Goal: Find contact information: Find contact information

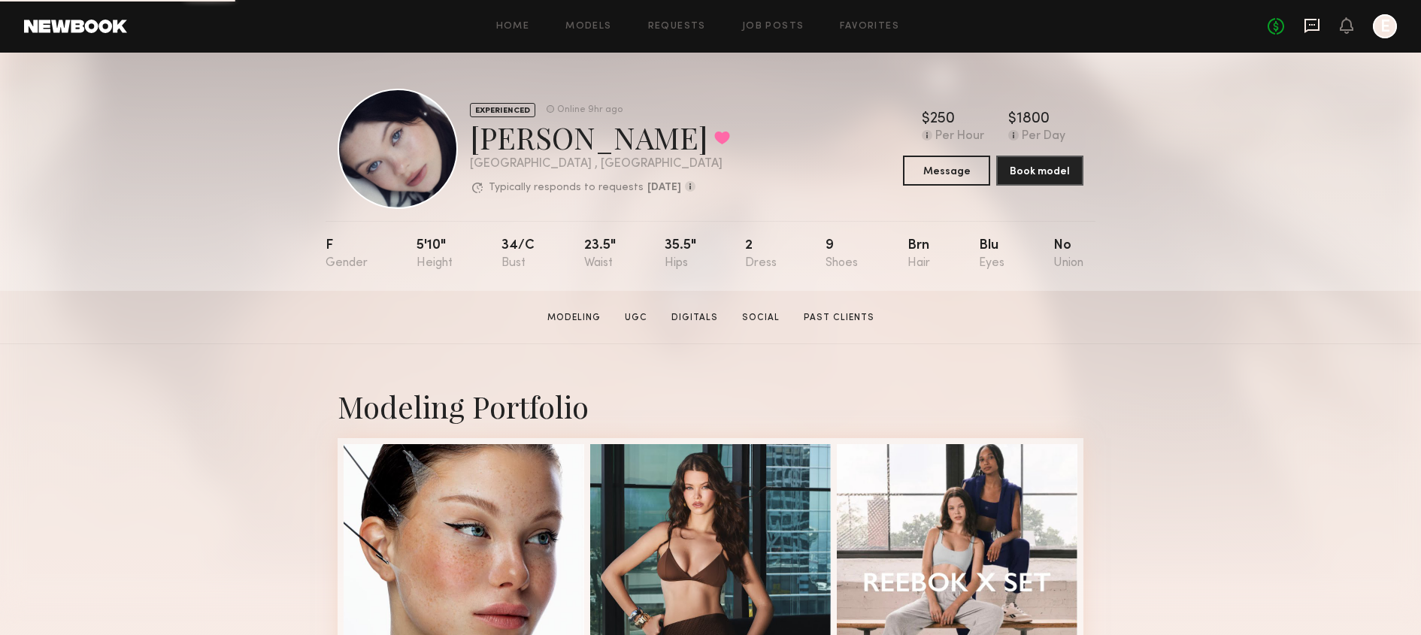
click at [1317, 26] on icon at bounding box center [1312, 25] width 17 height 17
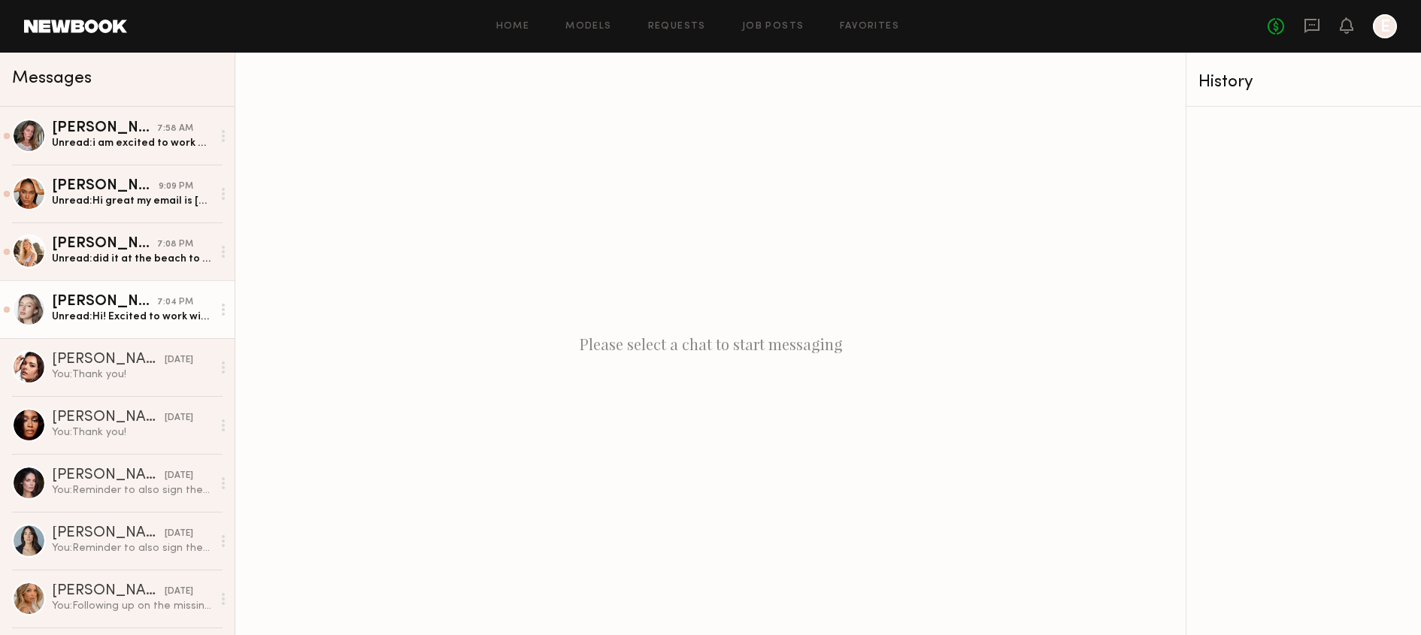
click at [138, 334] on link "Logan R. 7:04 PM Unread: Hi! Excited to work with you too! My email is loganril…" at bounding box center [117, 309] width 235 height 58
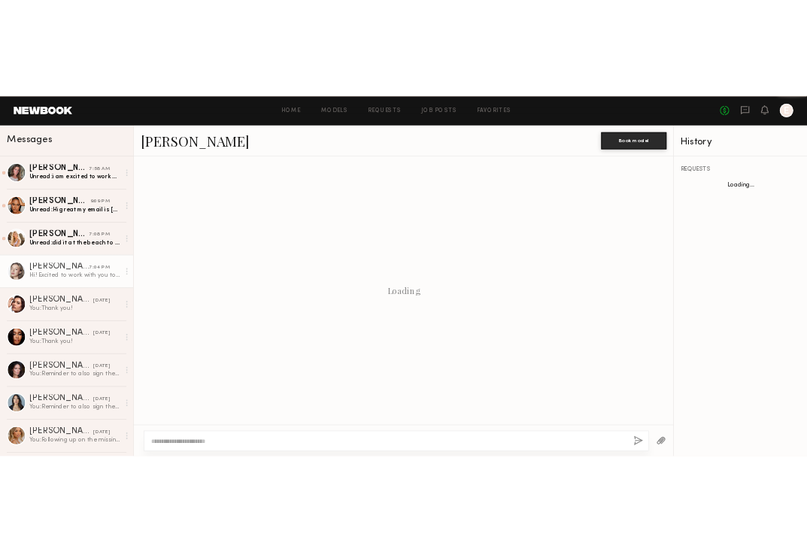
scroll to position [347, 0]
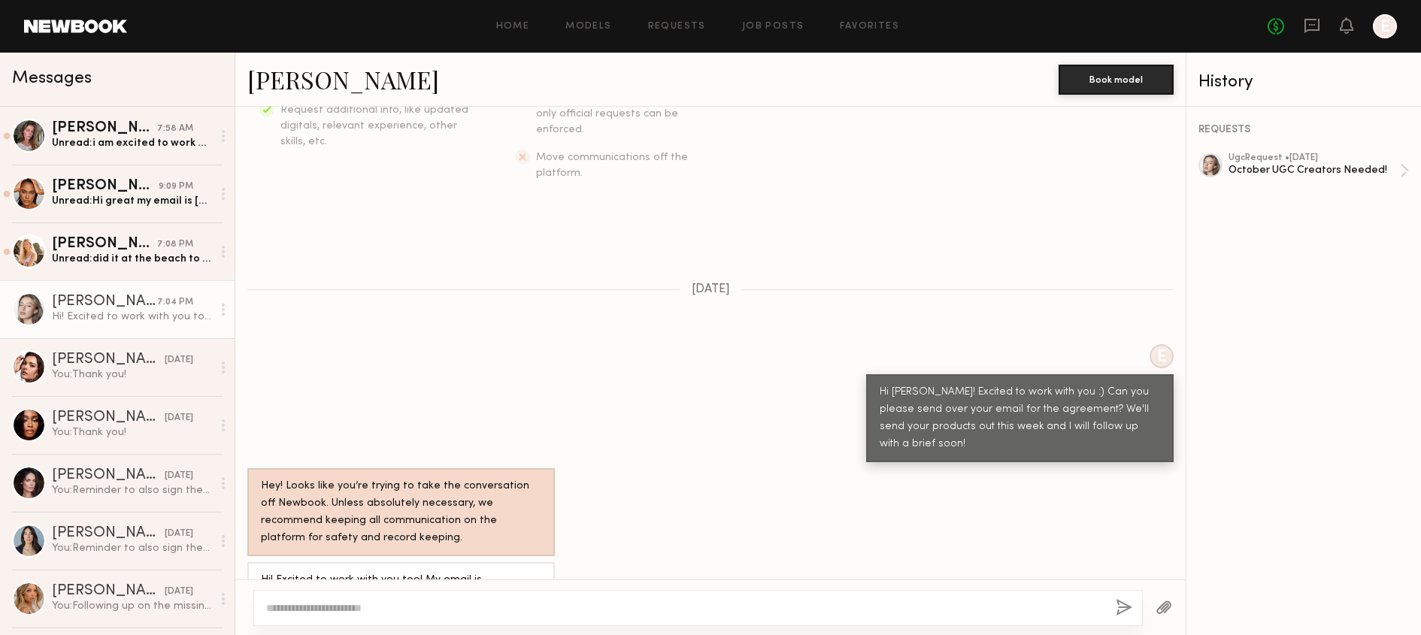
click at [392, 572] on div "Hi! Excited to work with you too! My email is loganriley11@gmail.com" at bounding box center [401, 589] width 280 height 35
drag, startPoint x: 392, startPoint y: 569, endPoint x: 261, endPoint y: 569, distance: 130.8
click at [262, 572] on div "Hi! Excited to work with you too! My email is loganriley11@gmail.com" at bounding box center [401, 589] width 280 height 35
copy div "loganriley11@gmail.com"
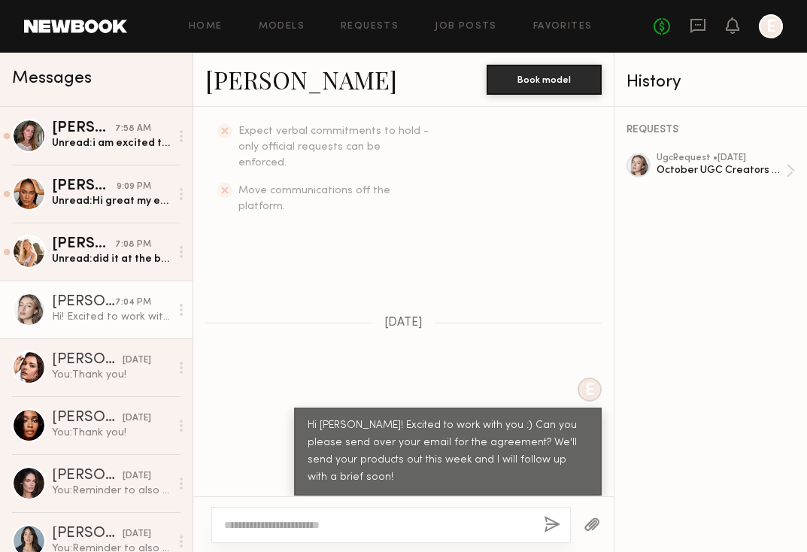
scroll to position [604, 0]
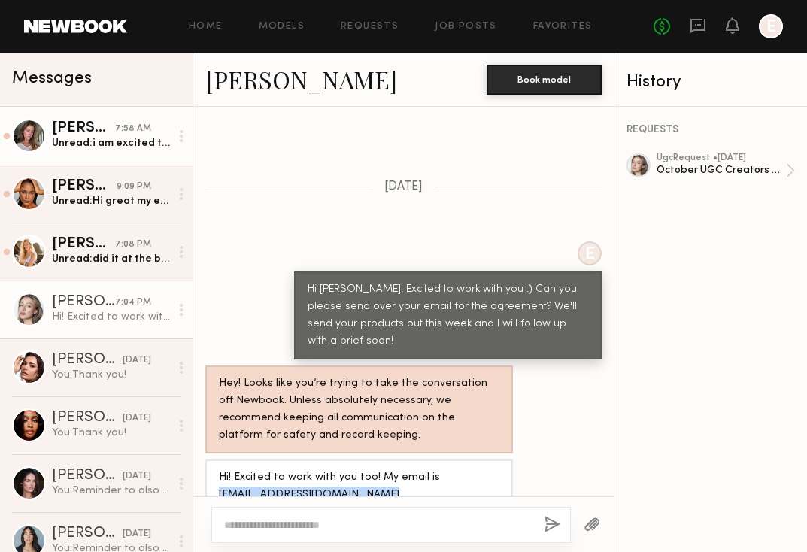
click at [95, 133] on div "Nicole B." at bounding box center [83, 128] width 63 height 15
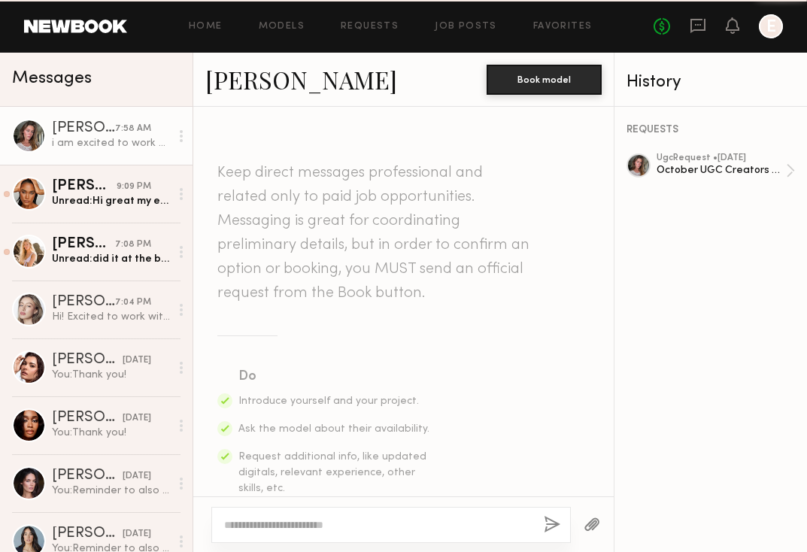
scroll to position [815, 0]
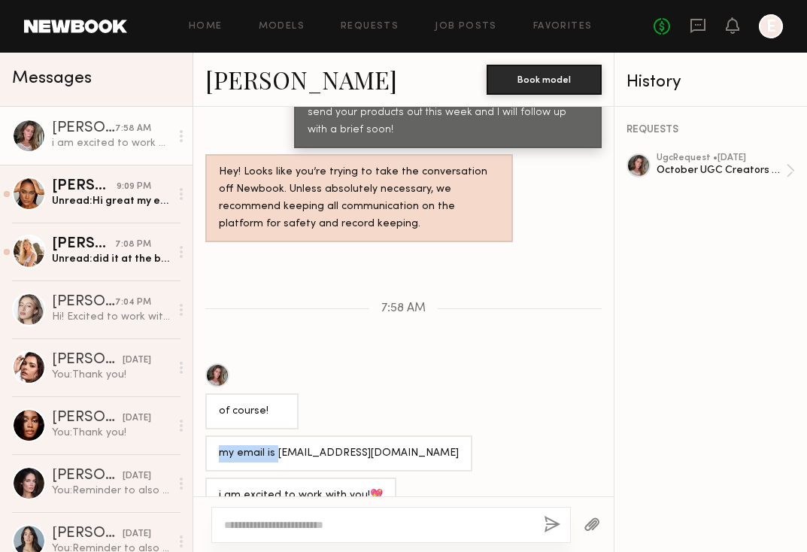
drag, startPoint x: 275, startPoint y: 419, endPoint x: 392, endPoint y: 415, distance: 116.6
click at [394, 435] on div "my email is nbooker726@gmail.com" at bounding box center [338, 453] width 267 height 36
drag, startPoint x: 396, startPoint y: 427, endPoint x: 277, endPoint y: 422, distance: 118.9
click at [277, 435] on div "my email is nbooker726@gmail.com" at bounding box center [338, 453] width 267 height 36
copy div "nbooker726@gmail.com"
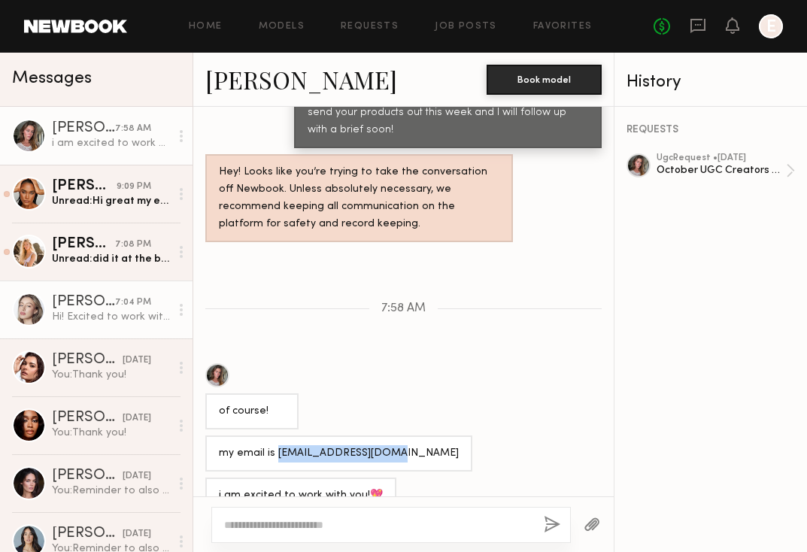
click at [178, 314] on div at bounding box center [181, 310] width 23 height 30
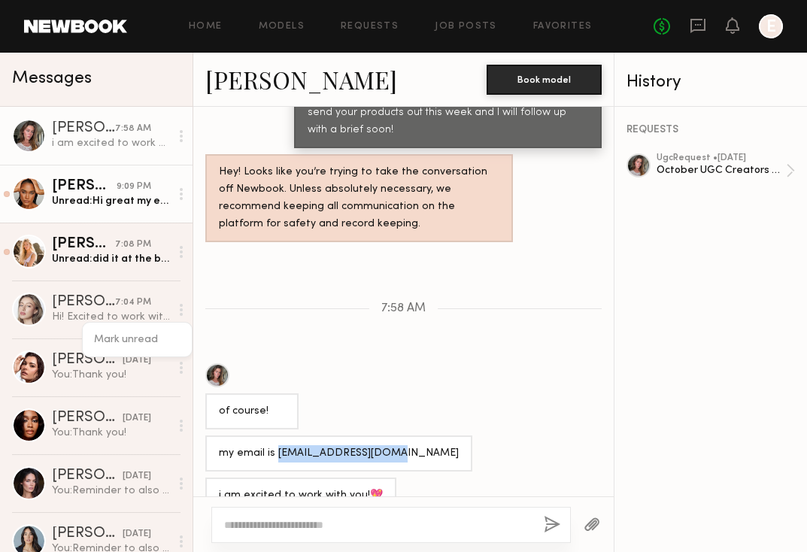
click at [114, 200] on div "Unread: Hi great my email is mcgradyz97@gmail.com" at bounding box center [111, 201] width 118 height 14
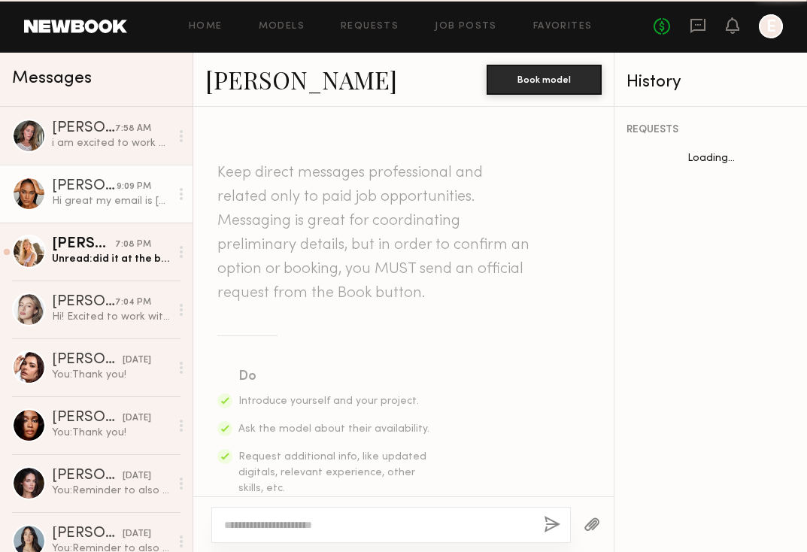
scroll to position [587, 0]
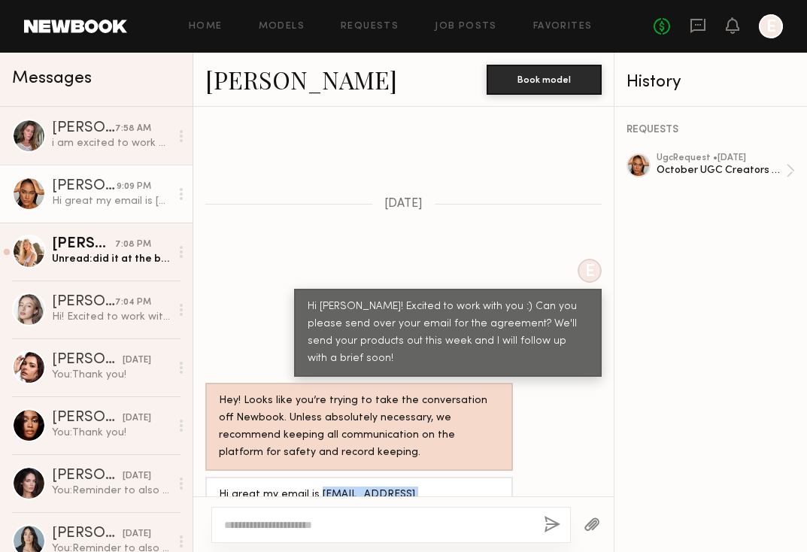
drag, startPoint x: 316, startPoint y: 465, endPoint x: 441, endPoint y: 467, distance: 124.8
click at [441, 477] on div "Hi great my email is mcgradyz97@gmail.com" at bounding box center [359, 503] width 308 height 53
copy div "mcgradyz97@gmail.com"
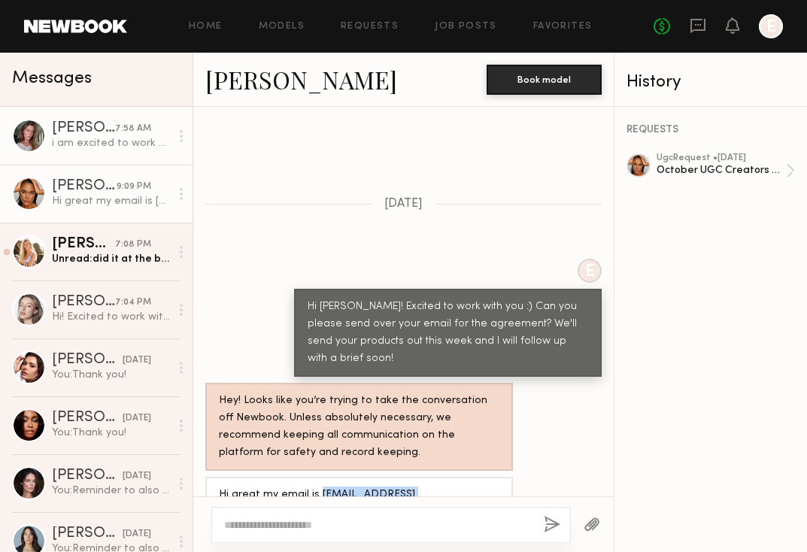
click at [129, 139] on div "i am excited to work with you!💖" at bounding box center [111, 143] width 118 height 14
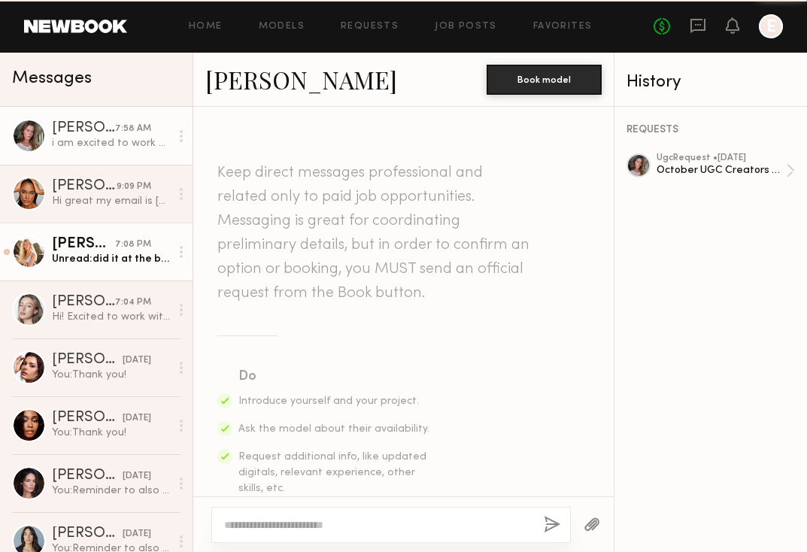
scroll to position [815, 0]
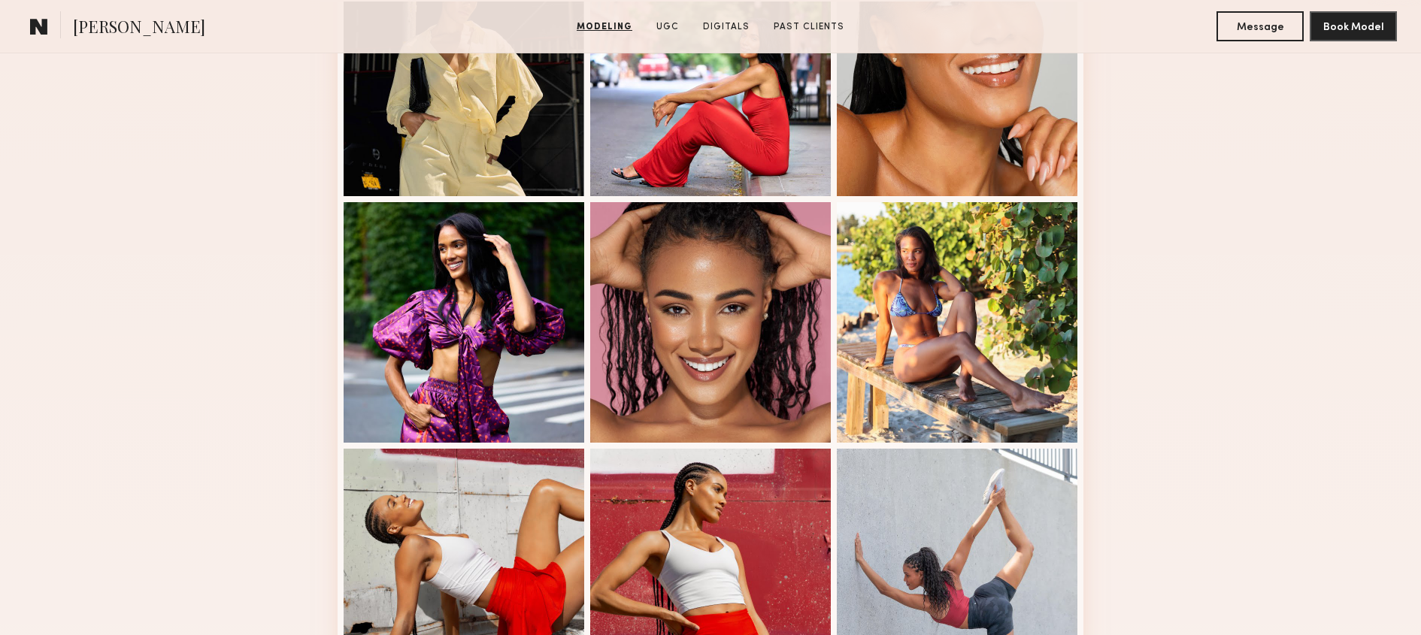
scroll to position [909, 0]
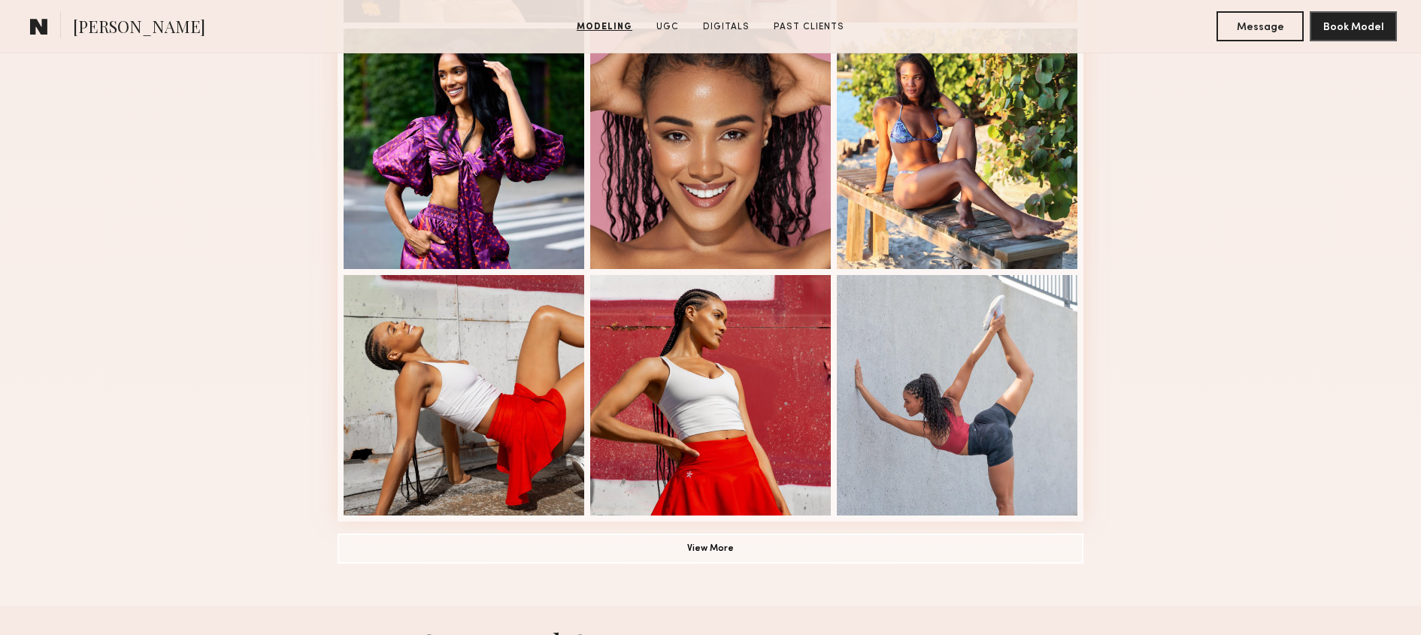
click at [605, 594] on div "Modeling Portfolio View More" at bounding box center [711, 20] width 746 height 1171
click at [617, 543] on button "View More" at bounding box center [711, 548] width 746 height 30
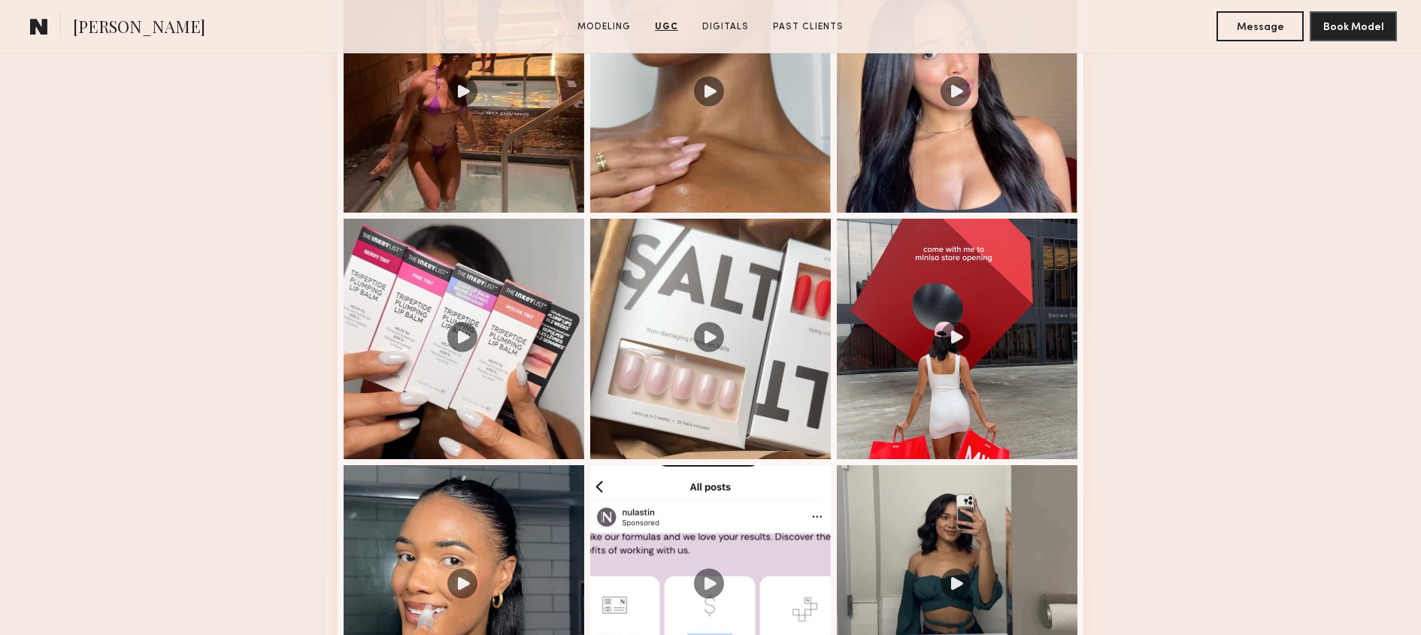
scroll to position [1900, 0]
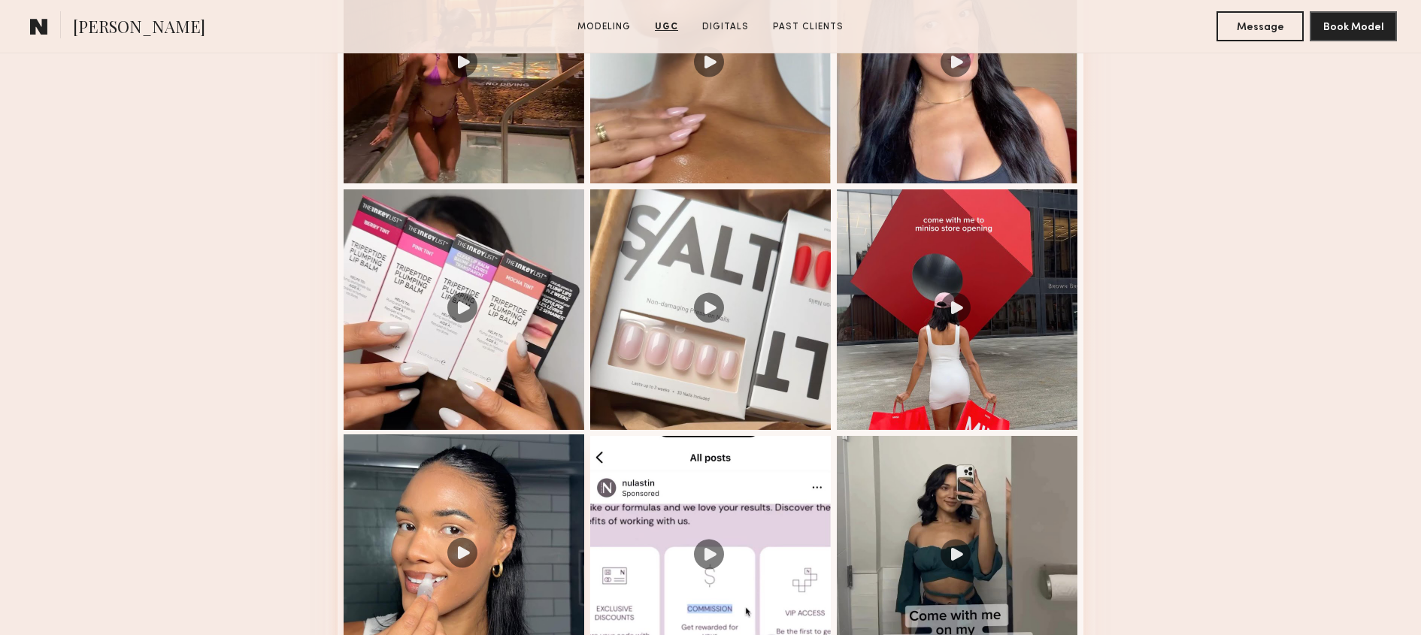
click at [492, 538] on div at bounding box center [464, 555] width 241 height 241
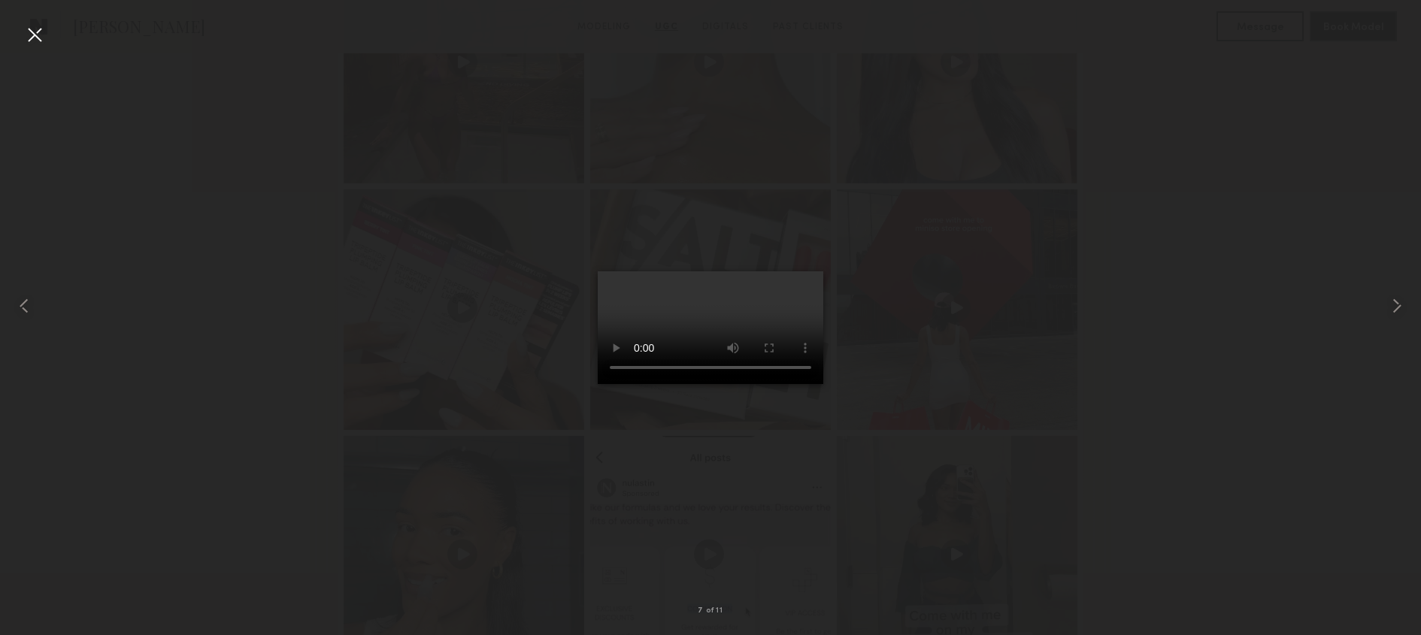
click at [760, 271] on video at bounding box center [711, 327] width 226 height 113
click at [1184, 147] on div at bounding box center [710, 305] width 1421 height 563
click at [1241, 105] on div at bounding box center [710, 305] width 1421 height 563
click at [33, 35] on div at bounding box center [35, 35] width 24 height 24
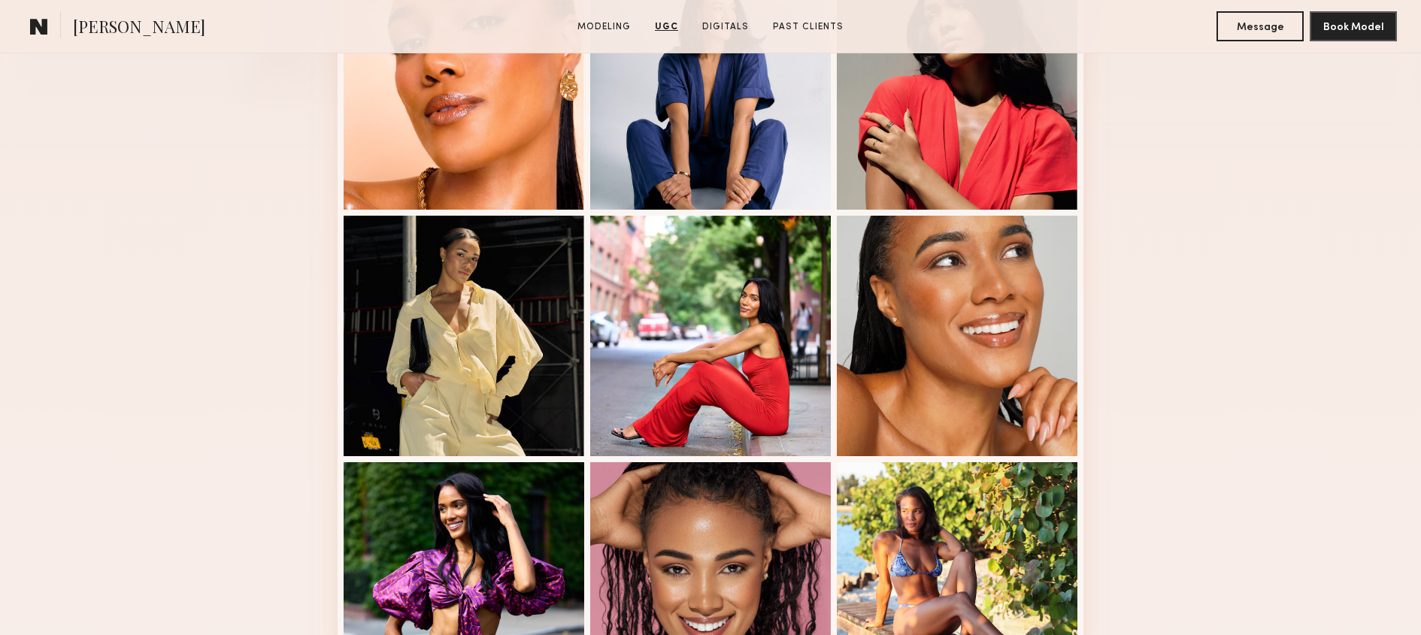
scroll to position [0, 0]
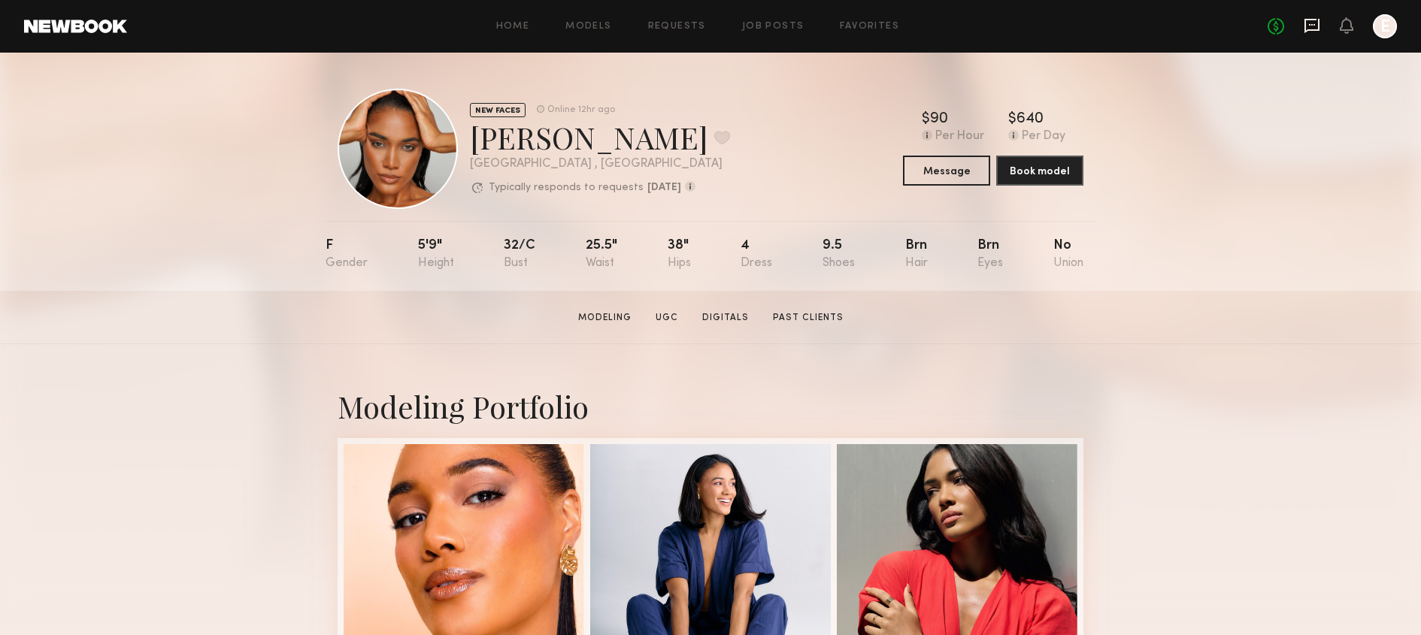
click at [1317, 30] on icon at bounding box center [1312, 26] width 15 height 14
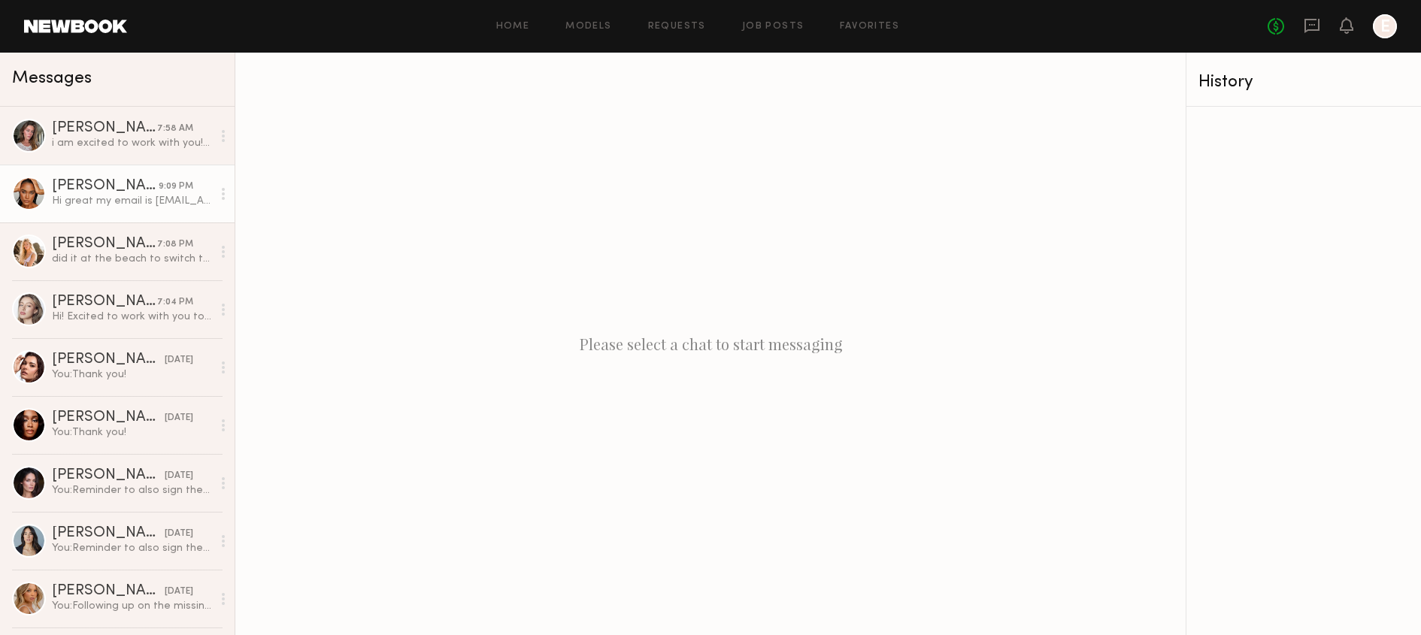
click at [61, 218] on link "Zoe M. 9:09 PM Hi great my email is mcgradyz97@gmail.com" at bounding box center [117, 194] width 235 height 58
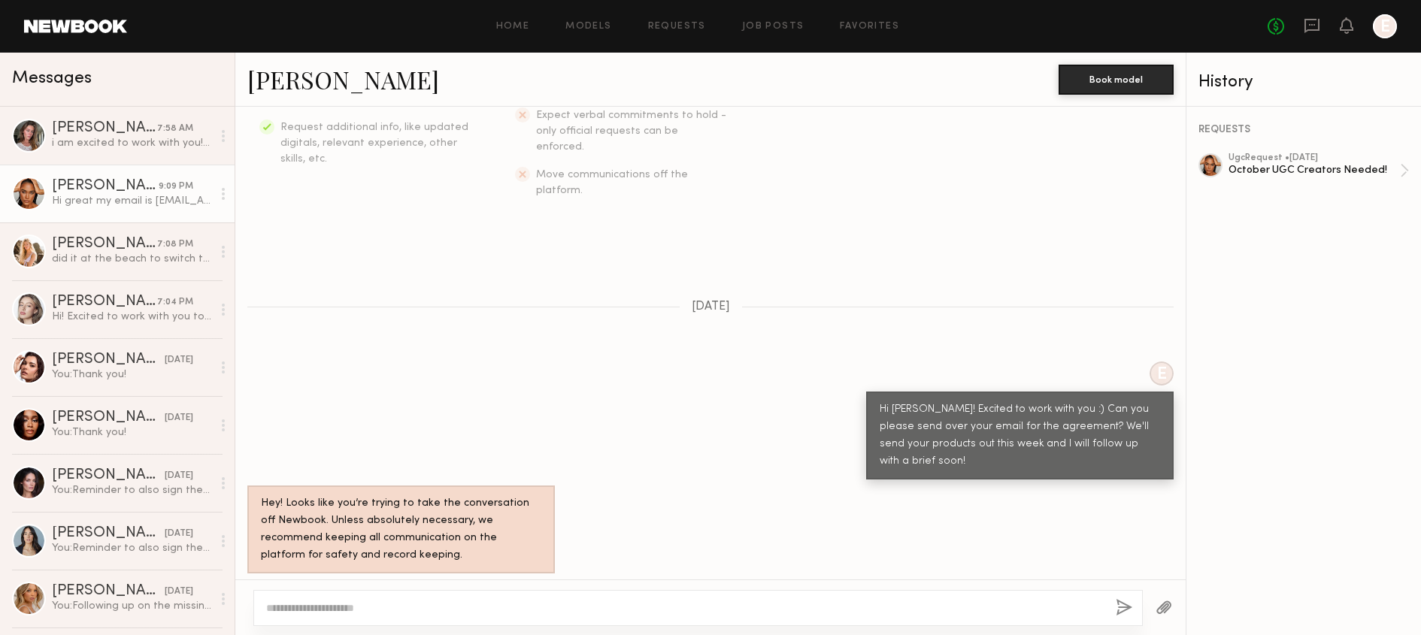
scroll to position [347, 0]
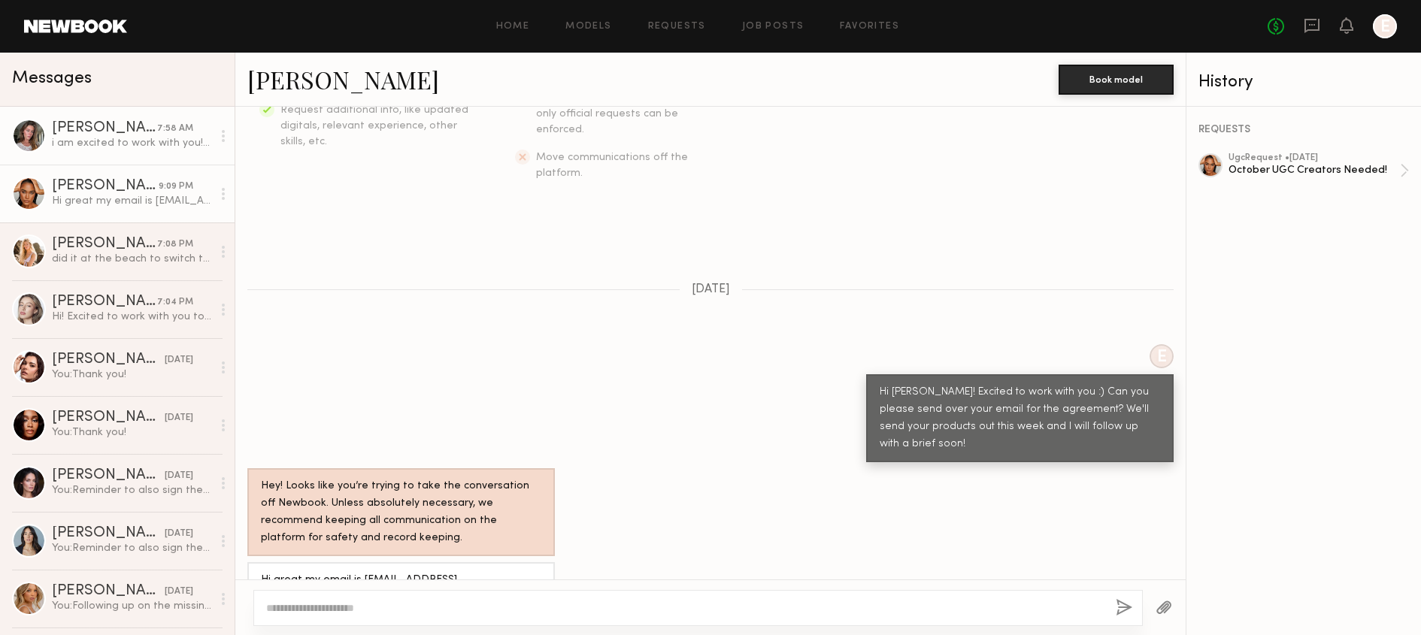
click at [135, 149] on div "i am excited to work with you!💖" at bounding box center [132, 143] width 160 height 14
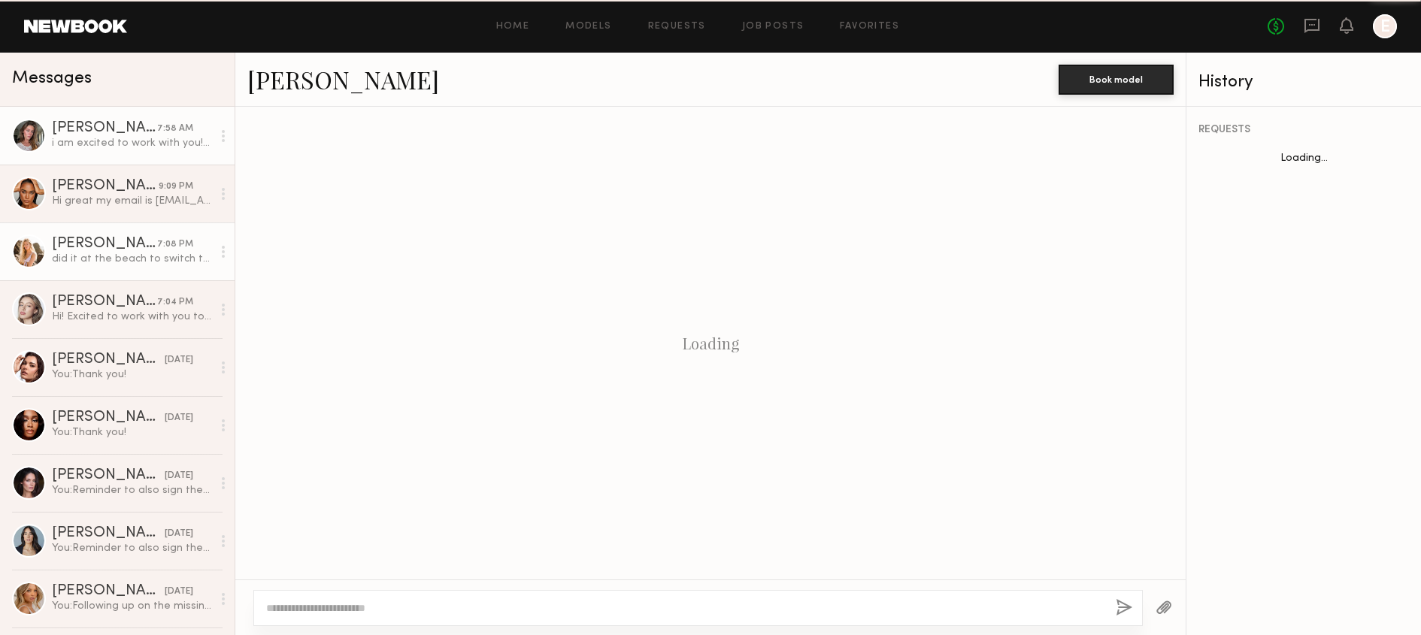
scroll to position [575, 0]
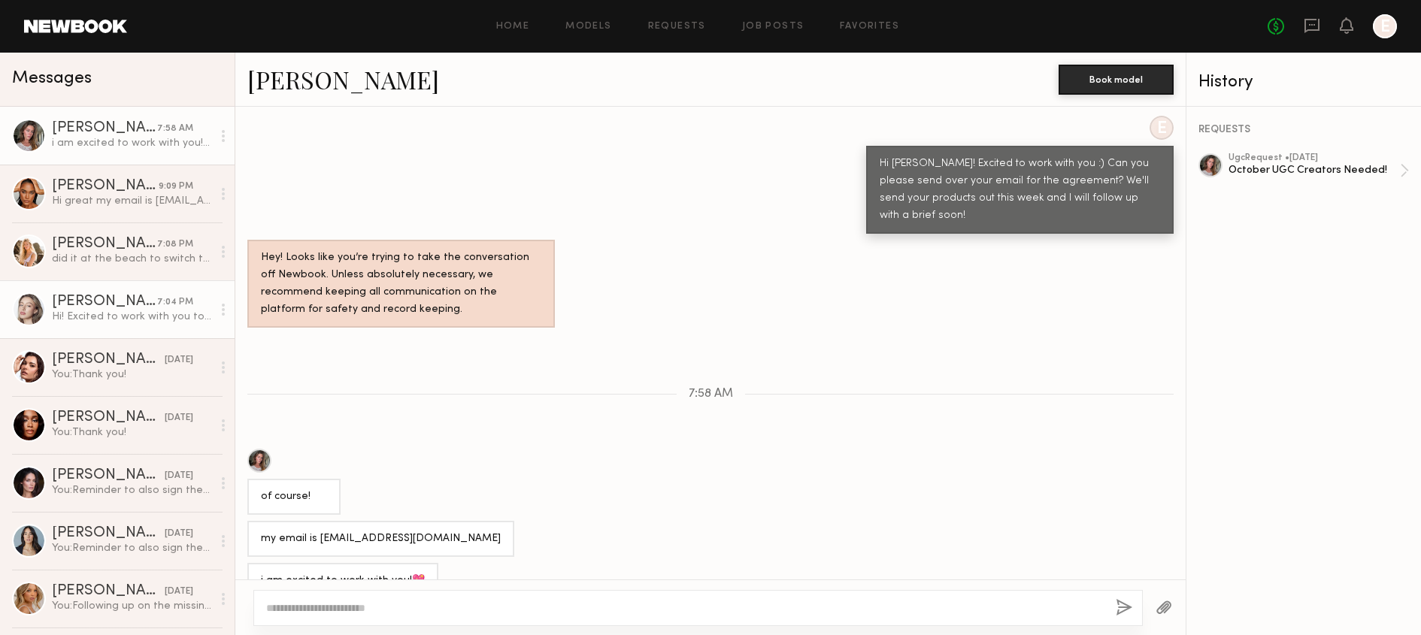
click at [135, 310] on div "Hi! Excited to work with you too! My email is loganriley11@gmail.com" at bounding box center [132, 317] width 160 height 14
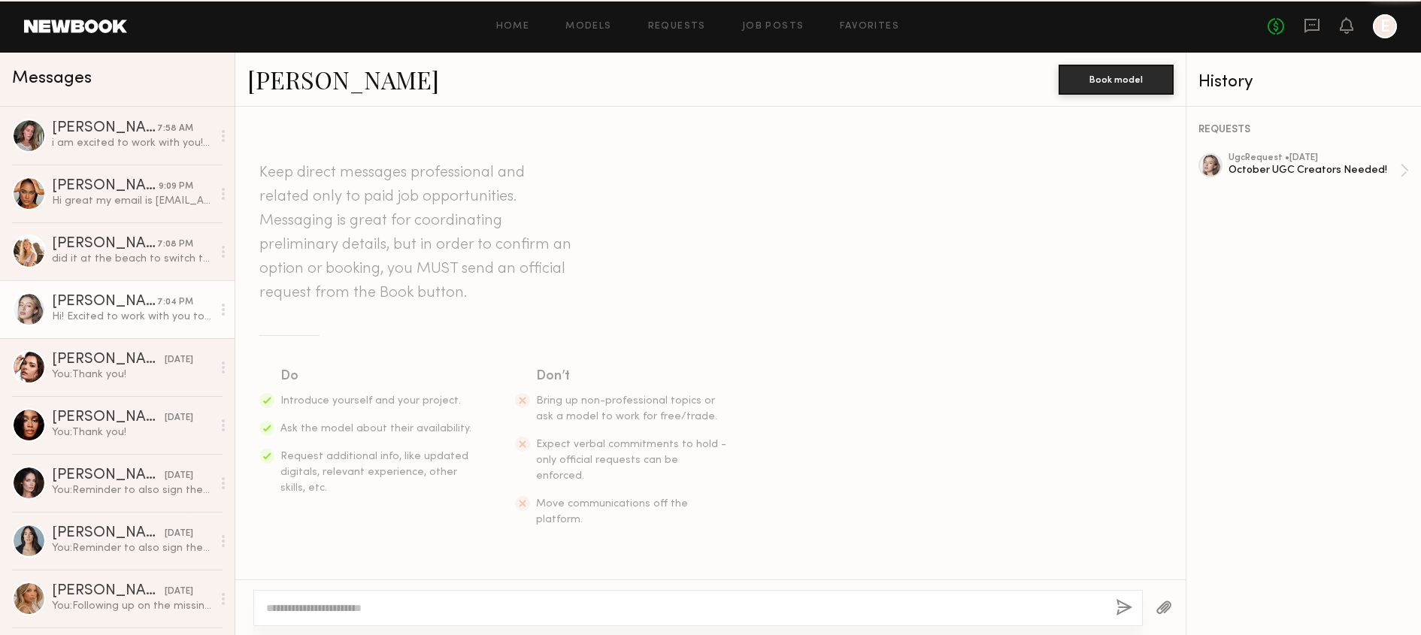
scroll to position [364, 0]
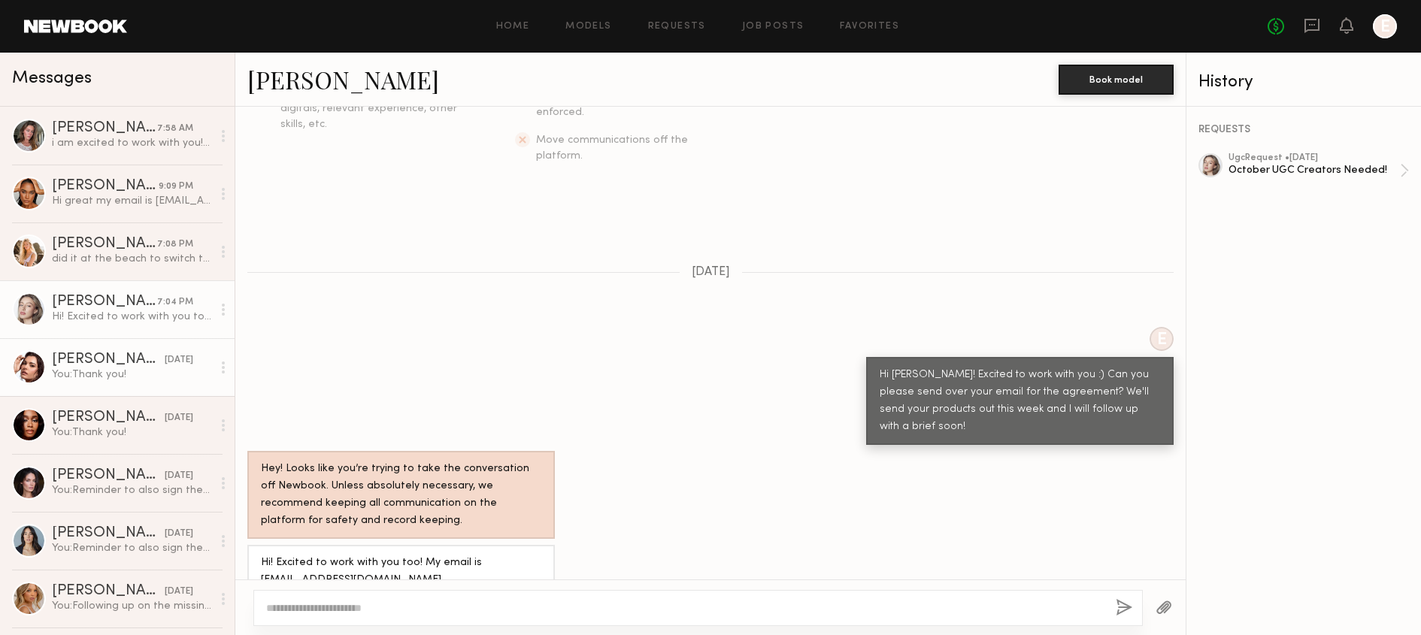
click at [136, 359] on div "Taylor C." at bounding box center [108, 360] width 113 height 15
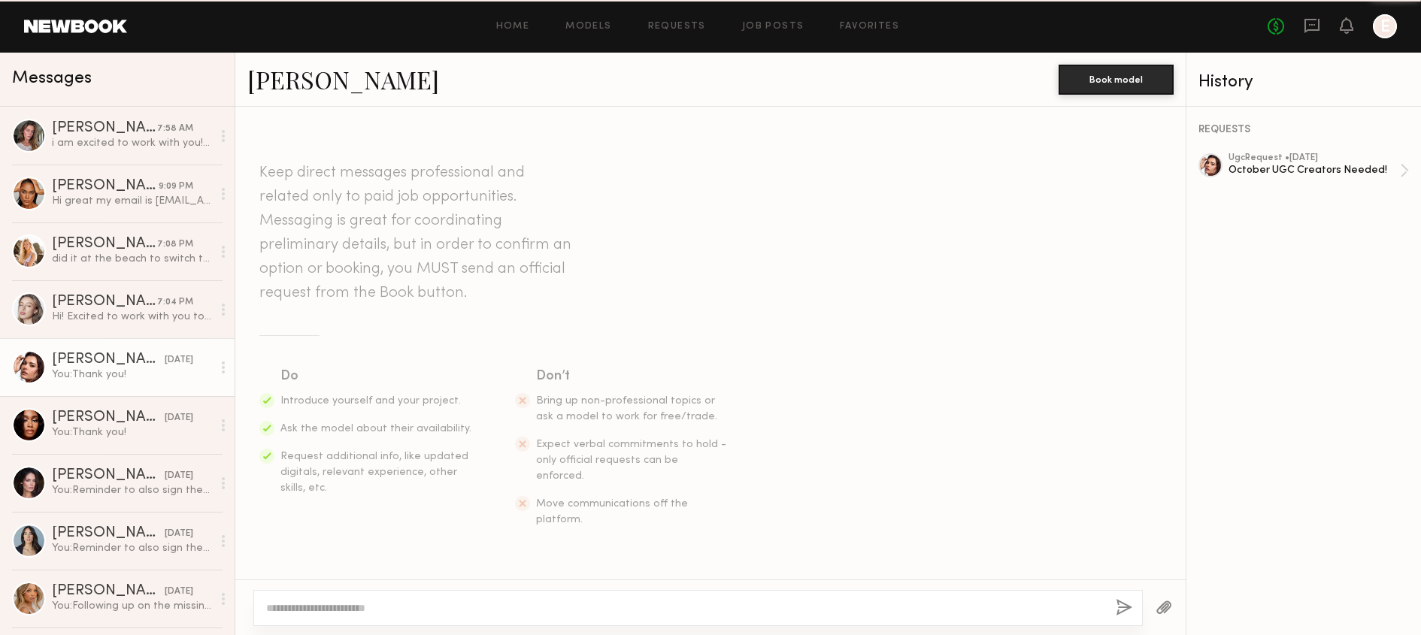
scroll to position [419, 0]
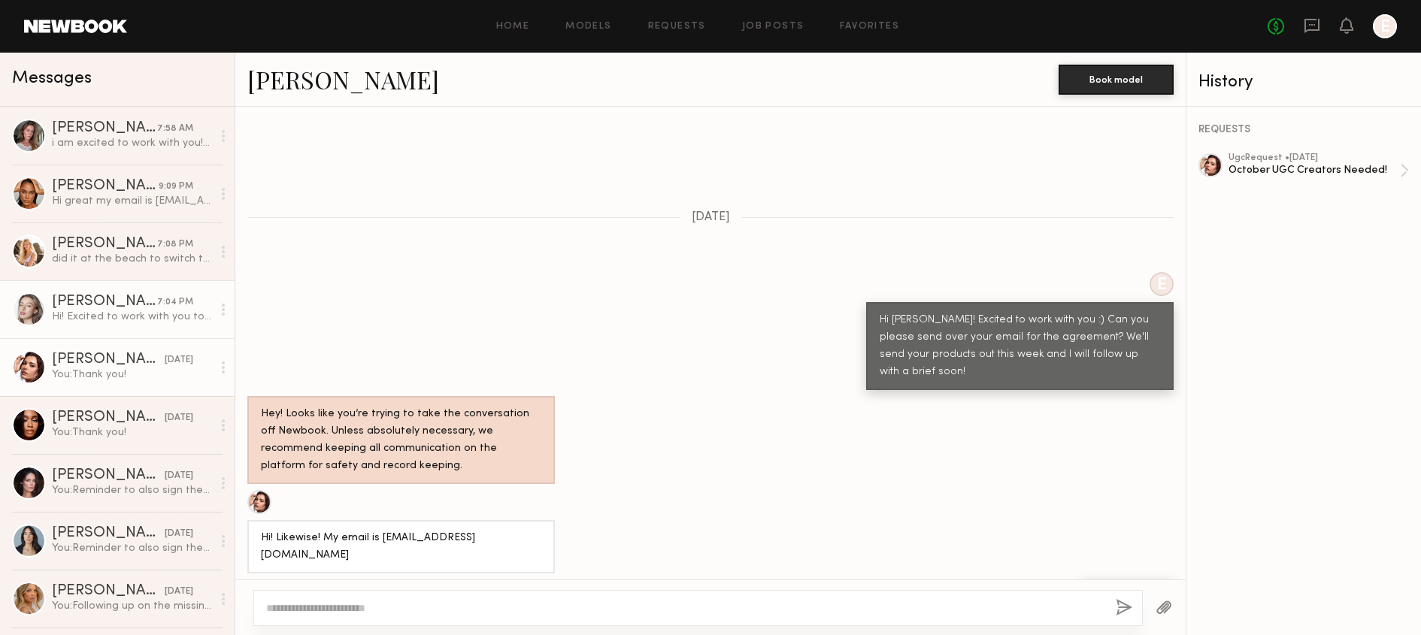
click at [138, 329] on link "Logan R. 7:04 PM Hi! Excited to work with you too! My email is loganriley11@gma…" at bounding box center [117, 309] width 235 height 58
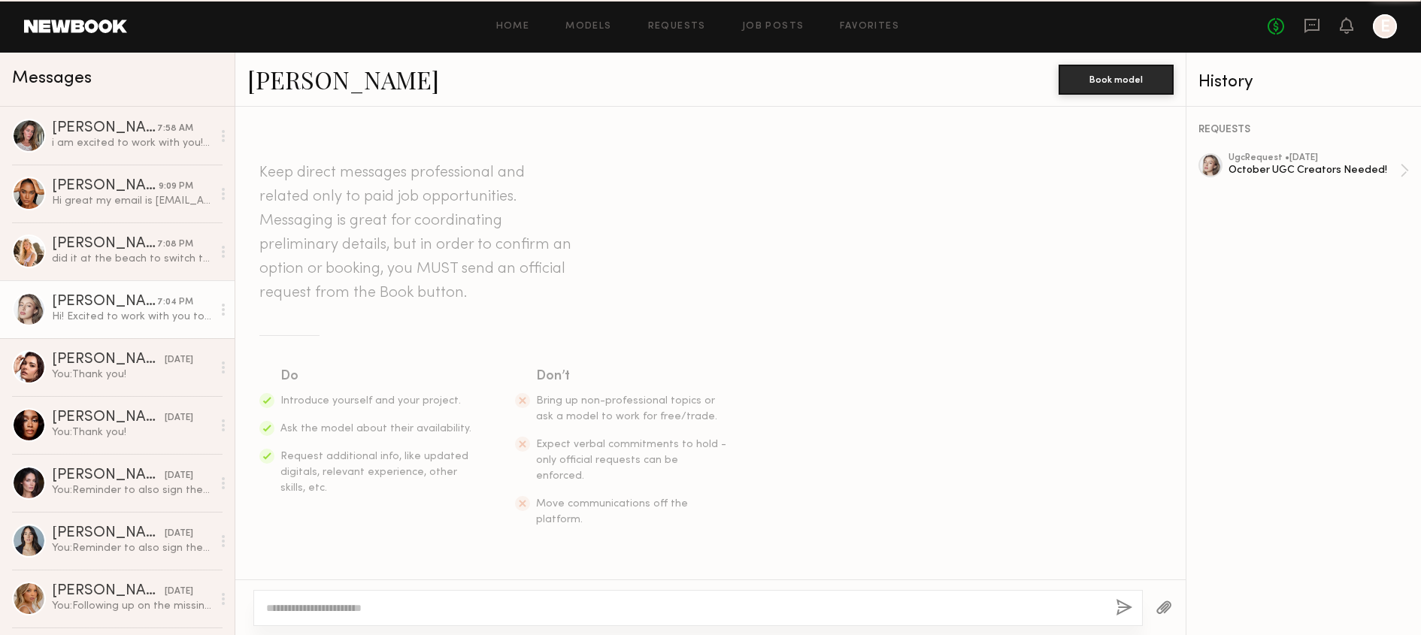
scroll to position [364, 0]
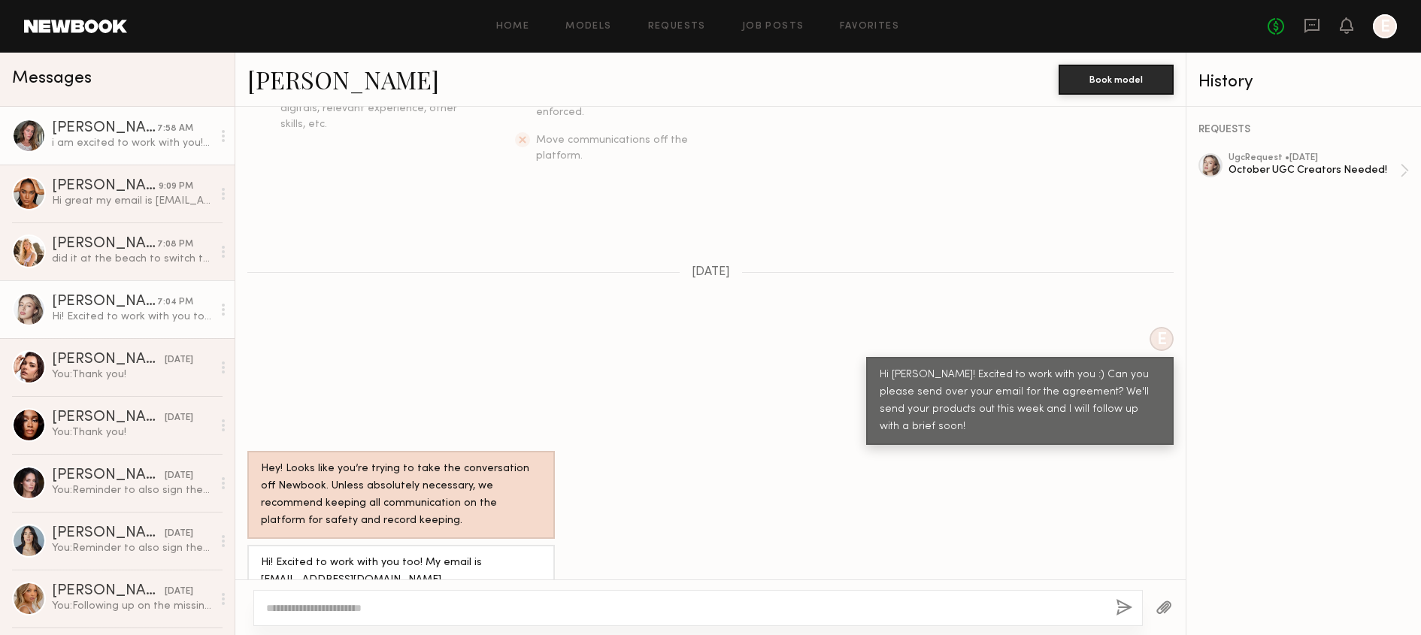
click at [171, 150] on div "i am excited to work with you!💖" at bounding box center [132, 143] width 160 height 14
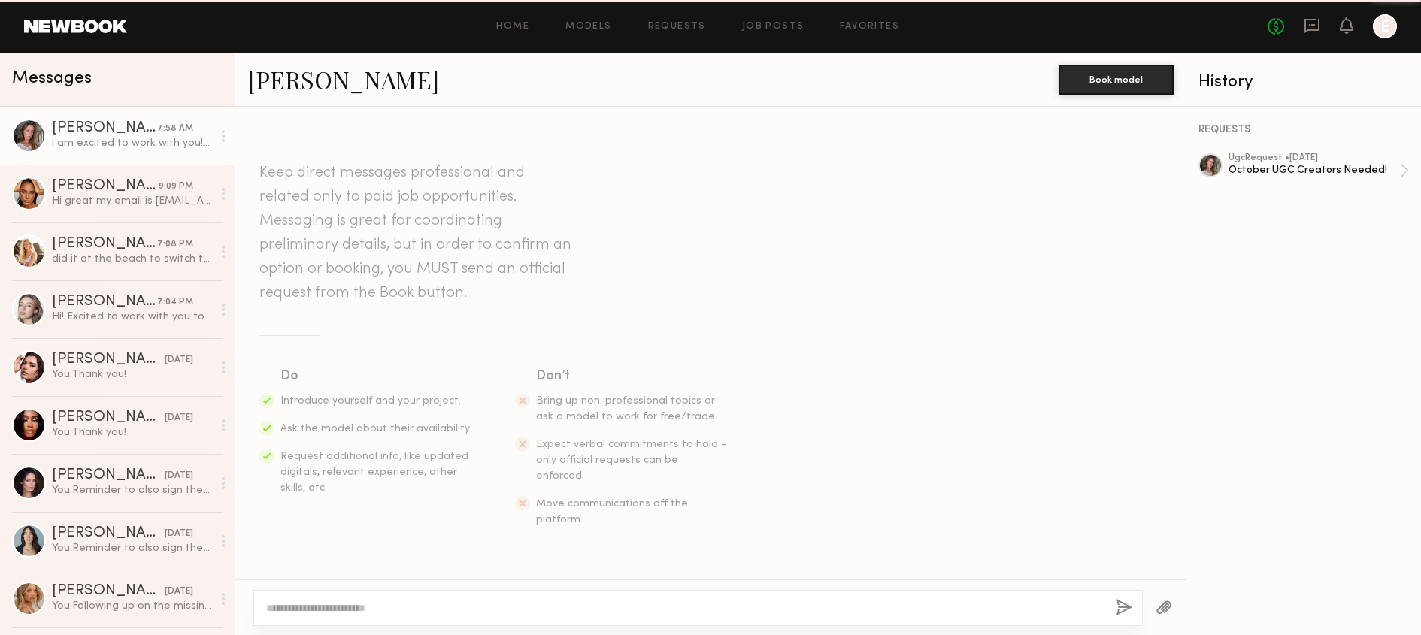
scroll to position [575, 0]
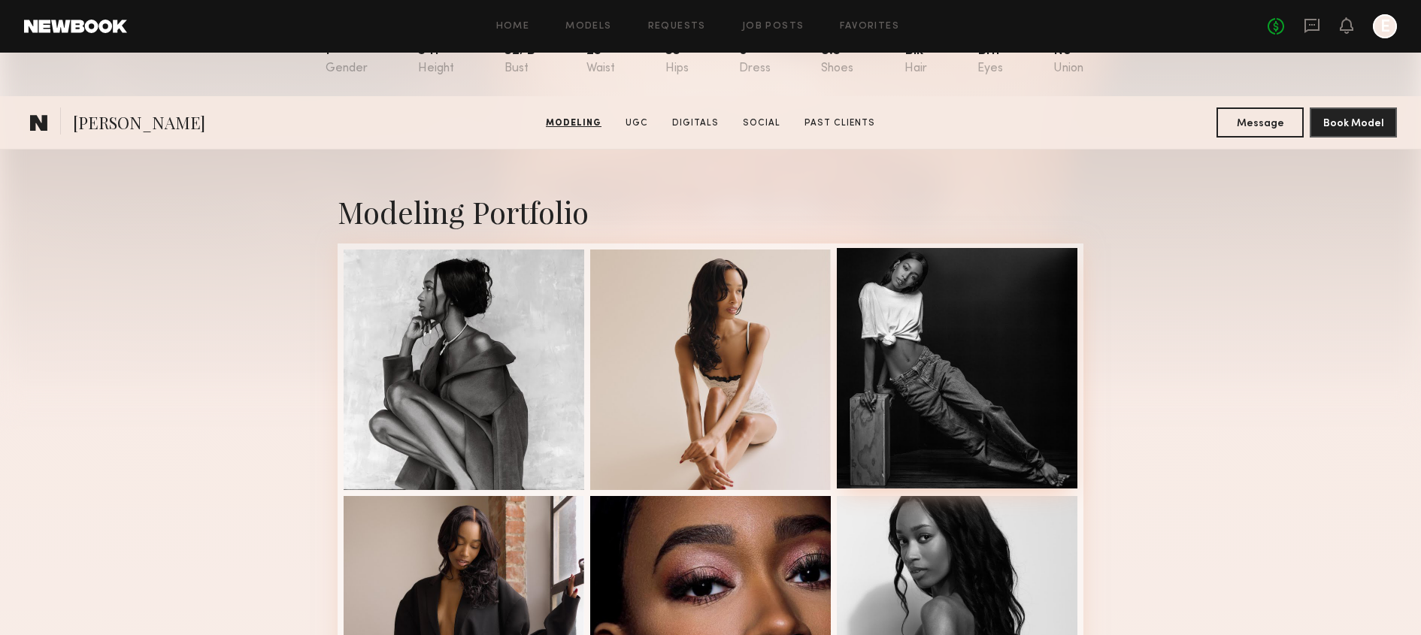
scroll to position [469, 0]
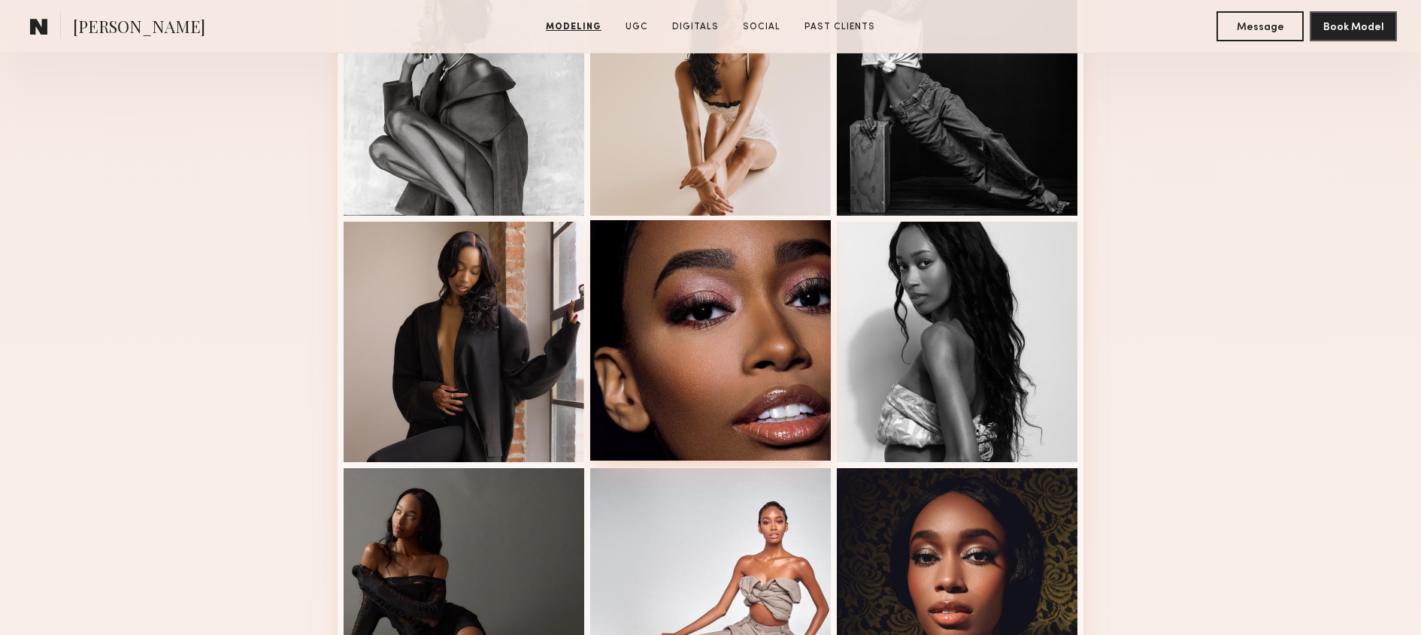
click at [781, 418] on div at bounding box center [710, 340] width 241 height 241
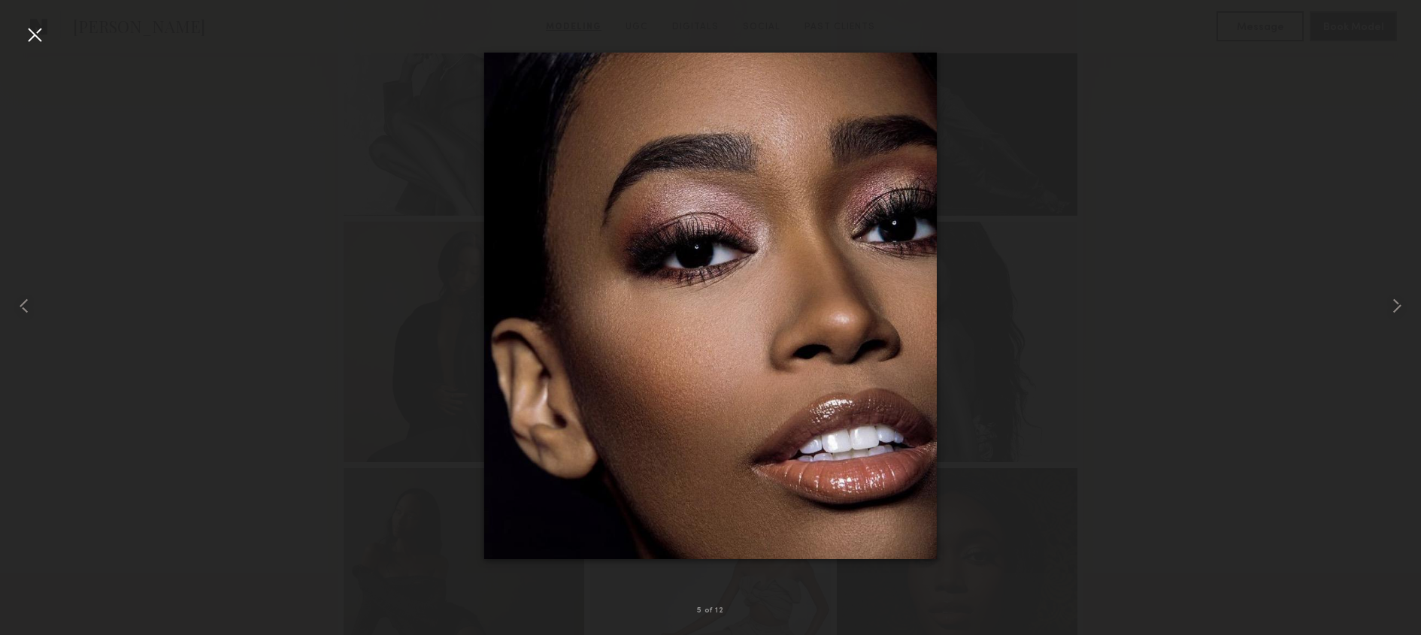
click at [1123, 332] on div at bounding box center [710, 305] width 1421 height 563
click at [38, 32] on div at bounding box center [35, 35] width 24 height 24
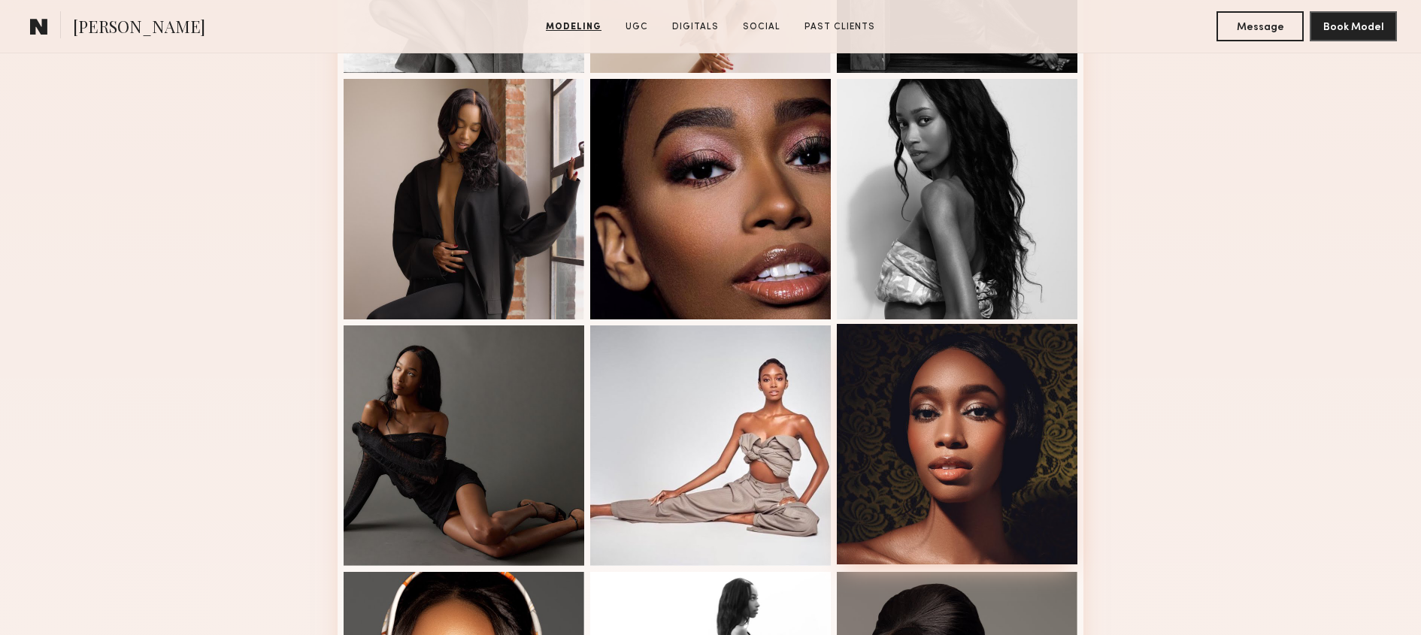
scroll to position [611, 0]
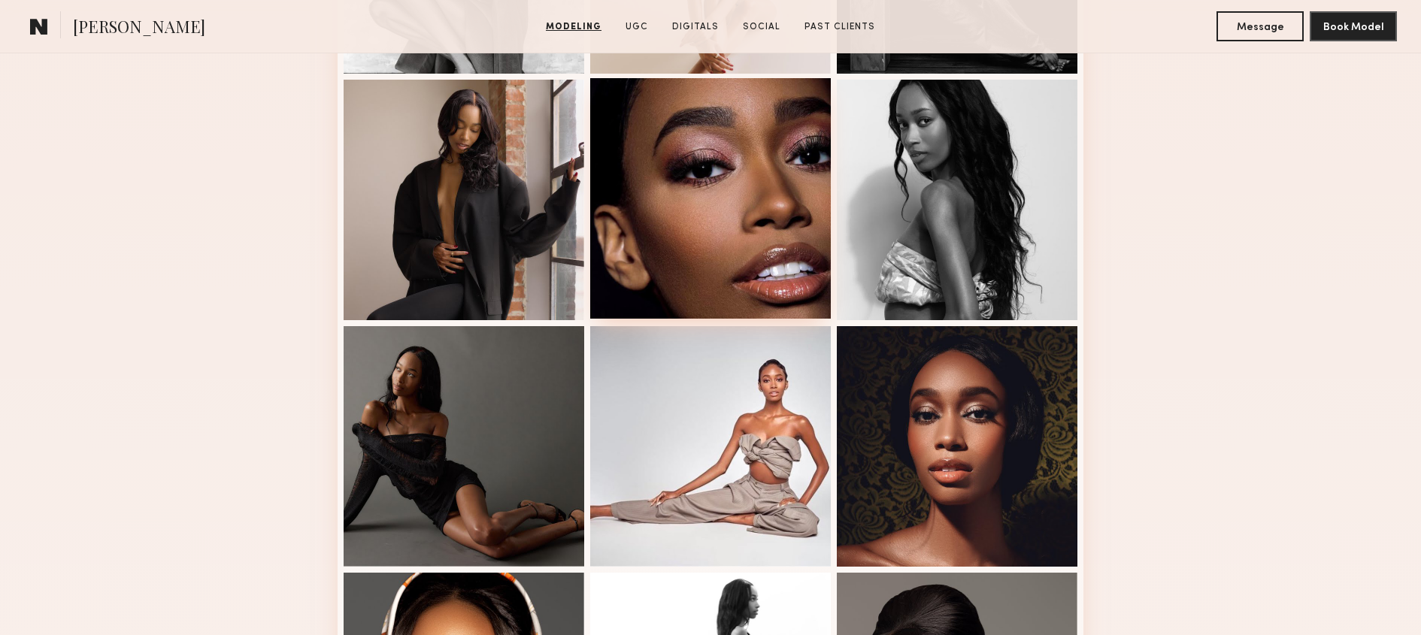
click at [758, 218] on div at bounding box center [710, 198] width 241 height 241
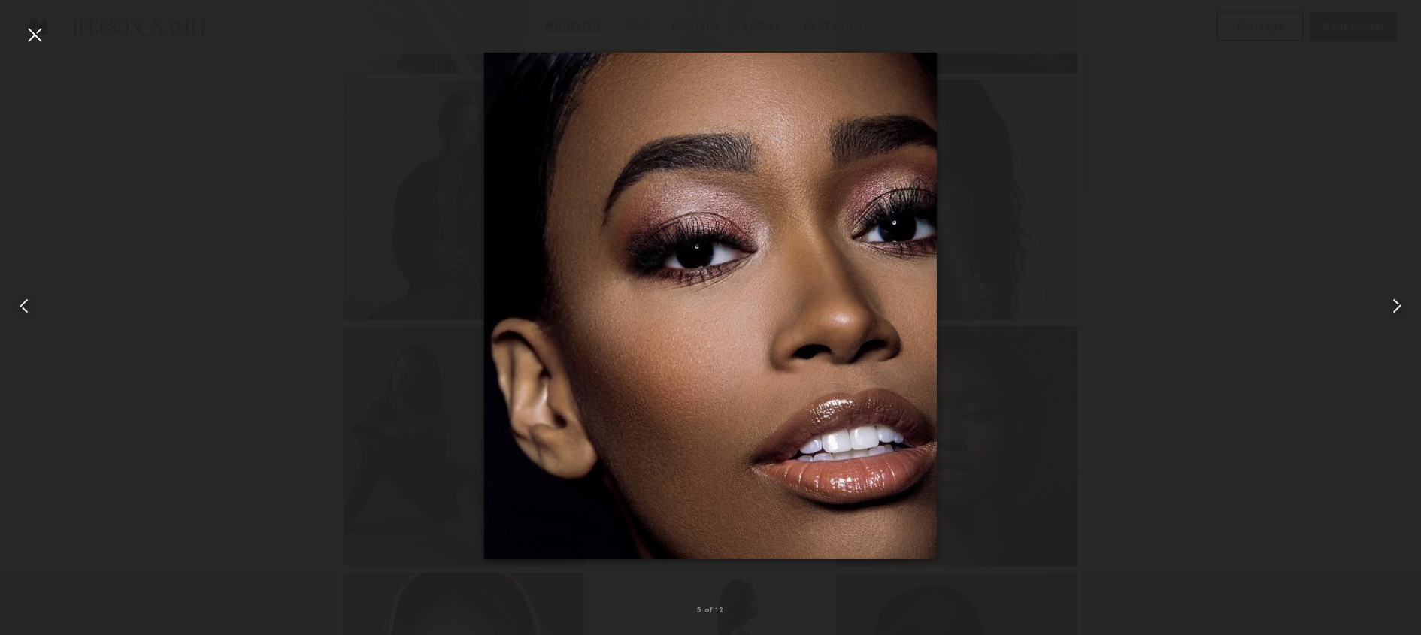
click at [1090, 182] on div at bounding box center [710, 305] width 1421 height 563
click at [32, 43] on div at bounding box center [35, 35] width 24 height 24
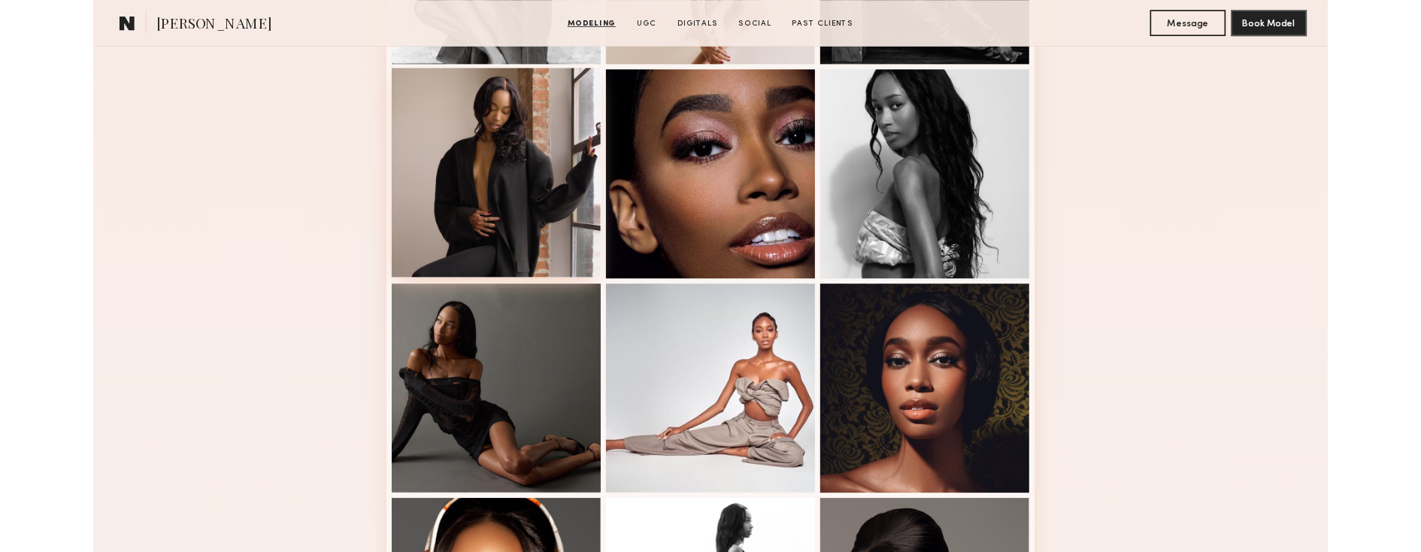
scroll to position [547, 0]
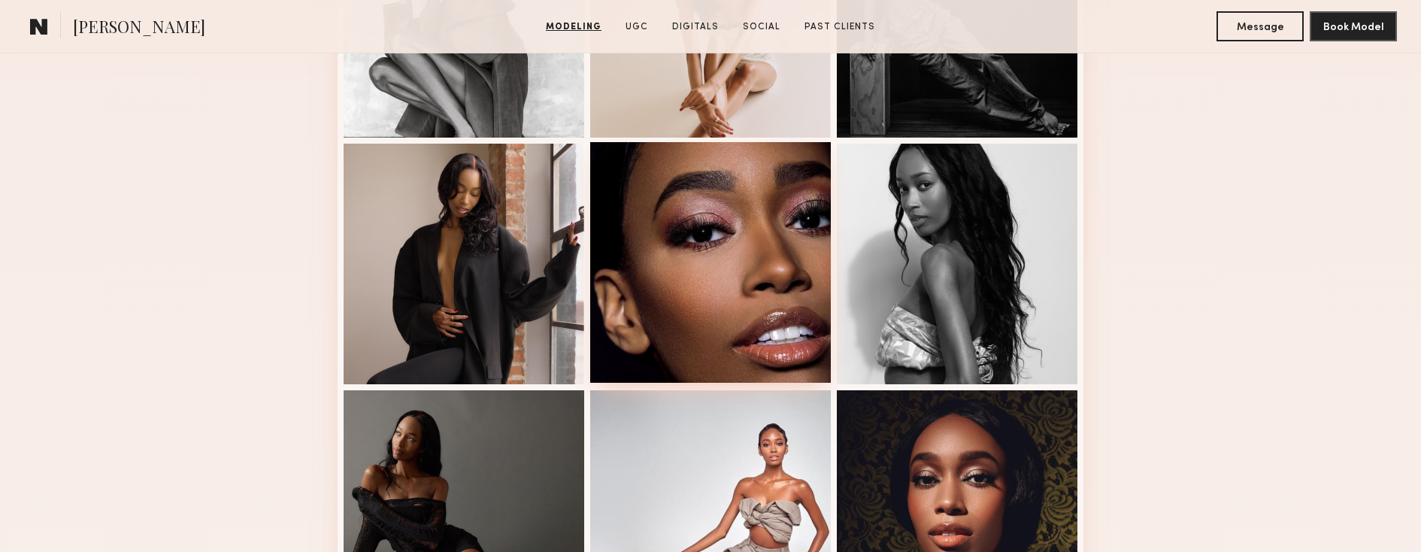
click at [747, 295] on div at bounding box center [710, 262] width 241 height 241
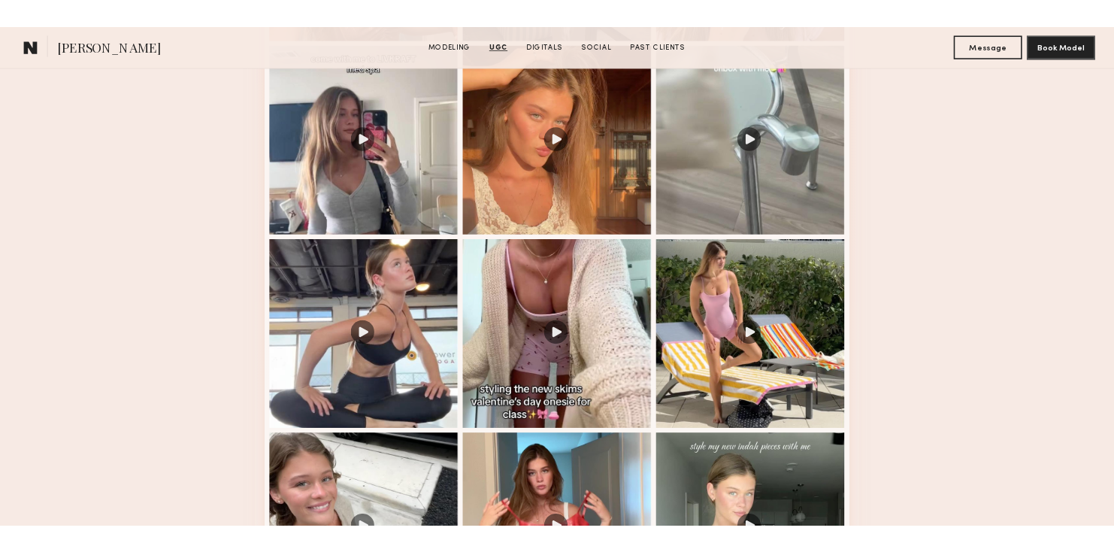
scroll to position [2081, 0]
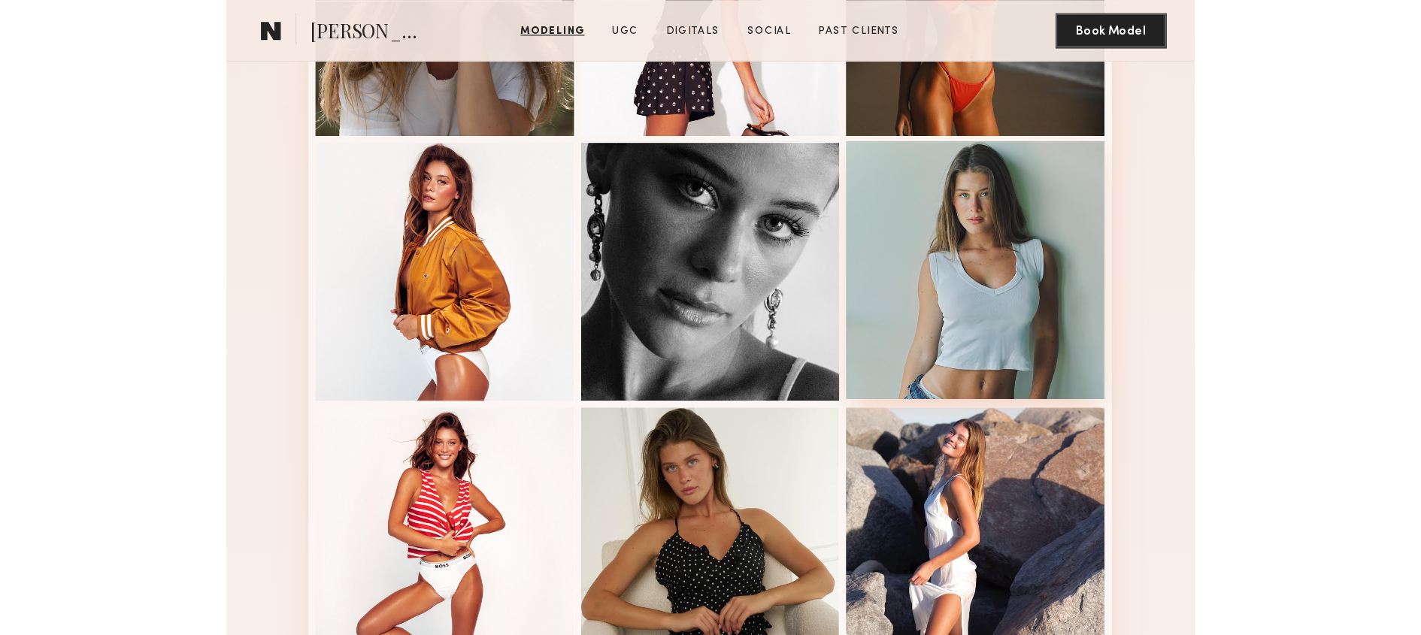
scroll to position [526, 0]
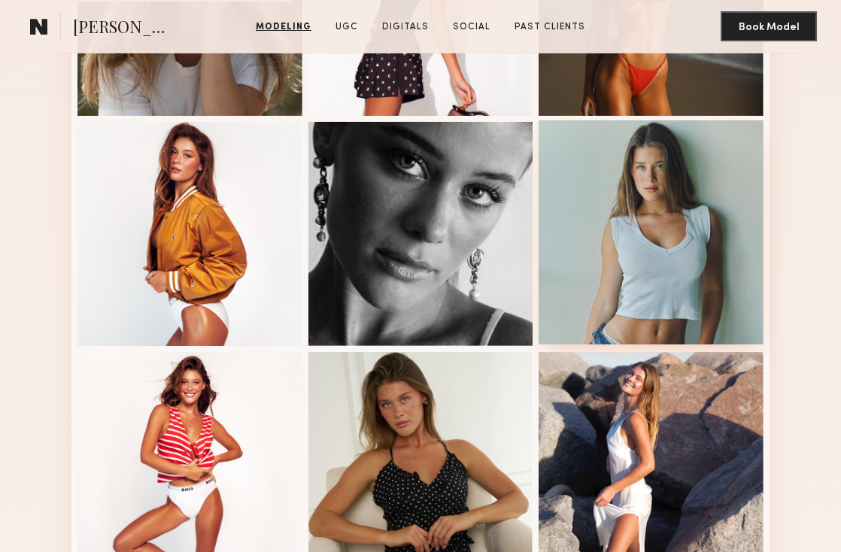
click at [645, 233] on div at bounding box center [650, 232] width 225 height 225
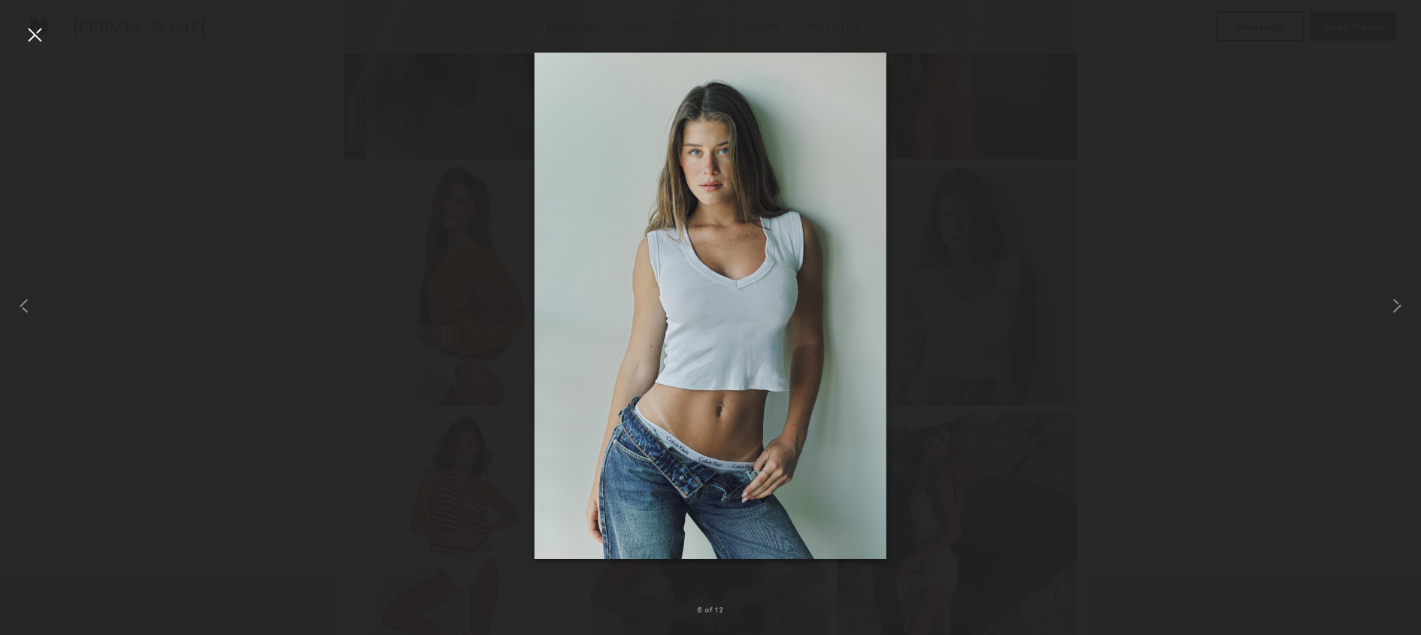
click at [840, 173] on div at bounding box center [710, 305] width 1421 height 563
click at [41, 28] on div at bounding box center [35, 35] width 24 height 24
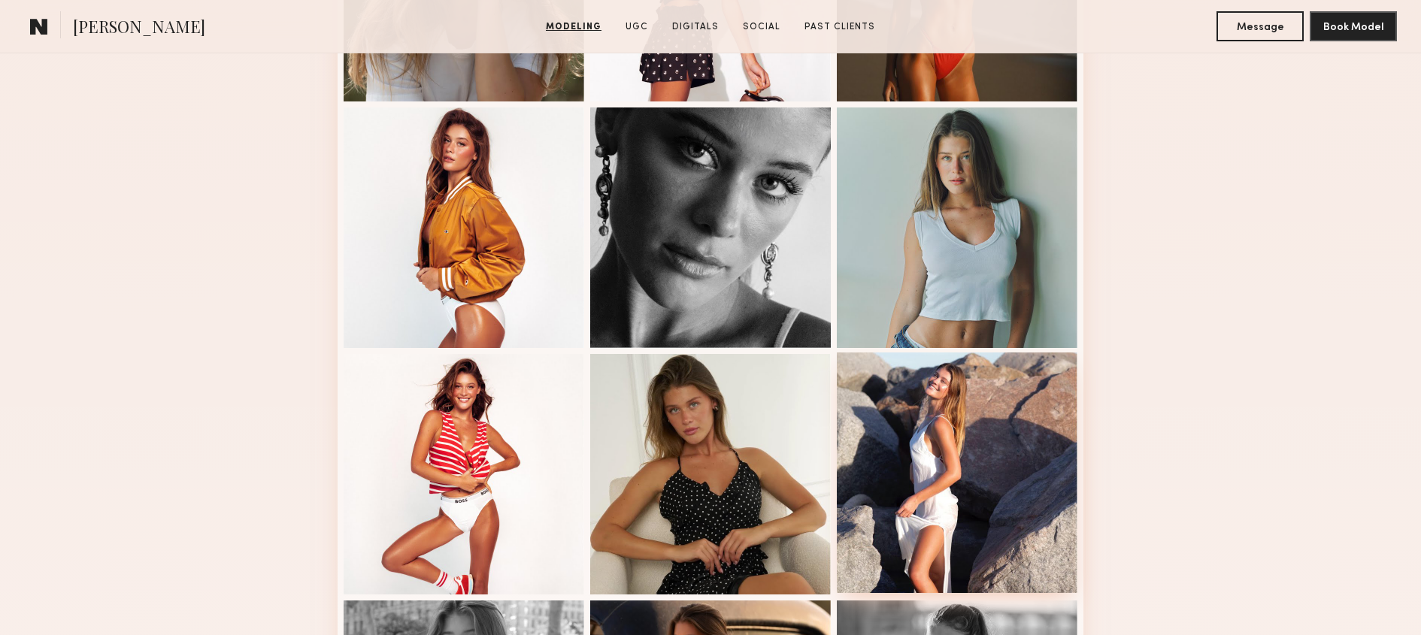
scroll to position [571, 0]
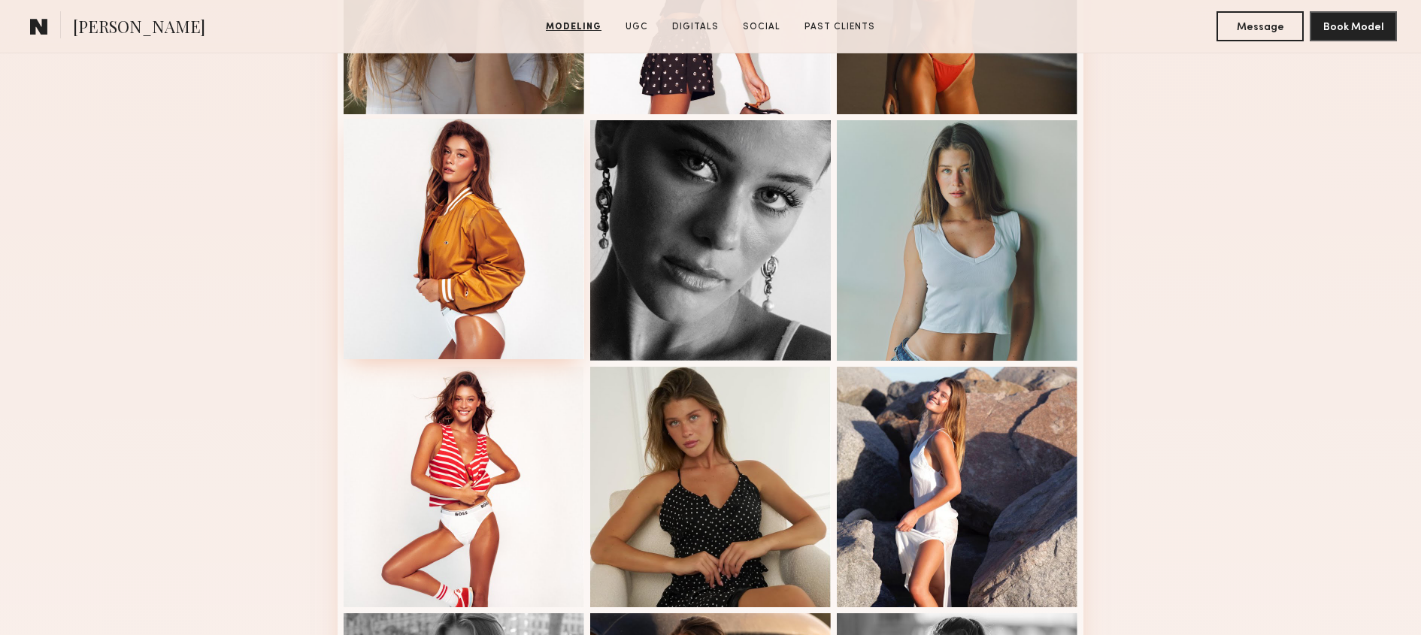
click at [506, 271] on div at bounding box center [464, 239] width 241 height 241
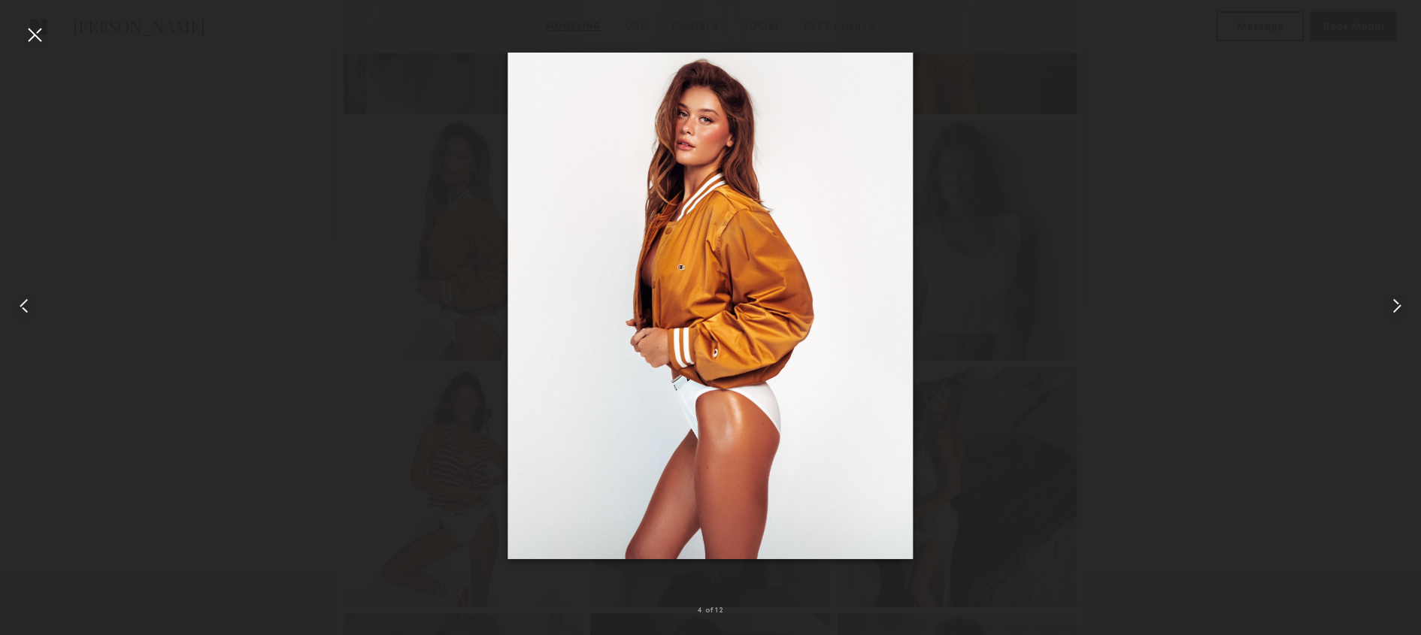
click at [387, 222] on div at bounding box center [710, 305] width 1421 height 563
click at [32, 41] on div at bounding box center [35, 35] width 24 height 24
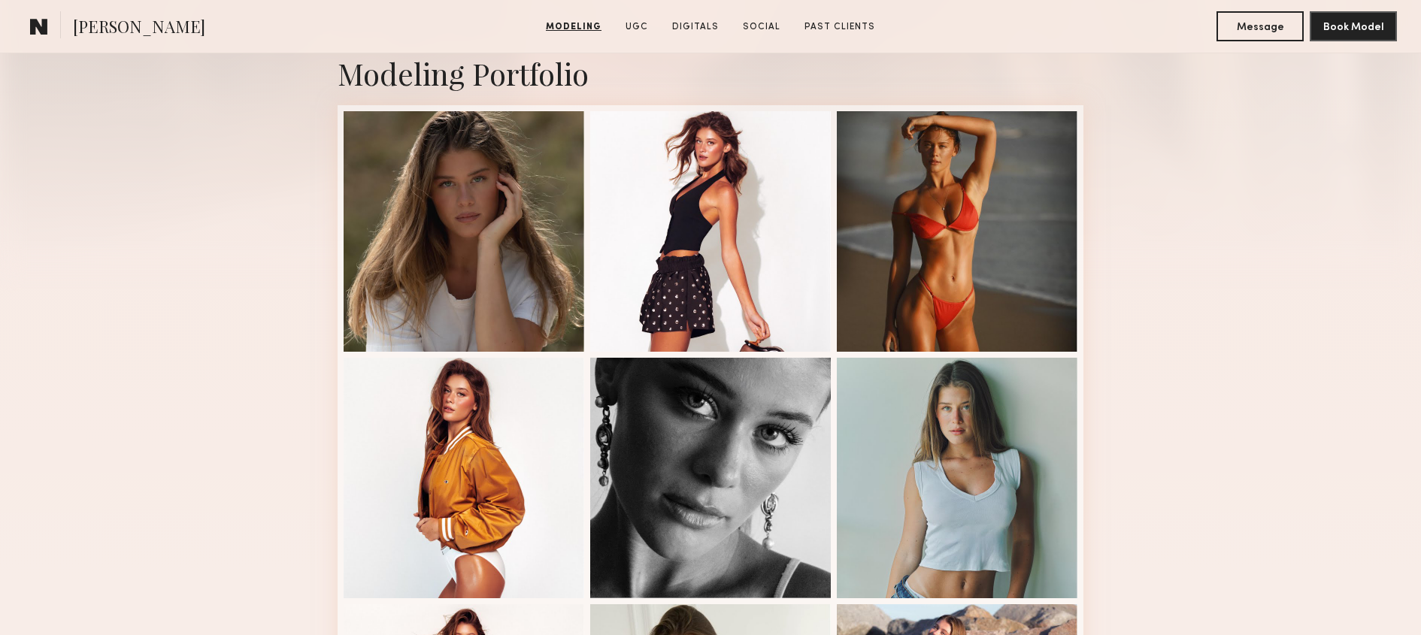
scroll to position [335, 0]
